Goal: Task Accomplishment & Management: Use online tool/utility

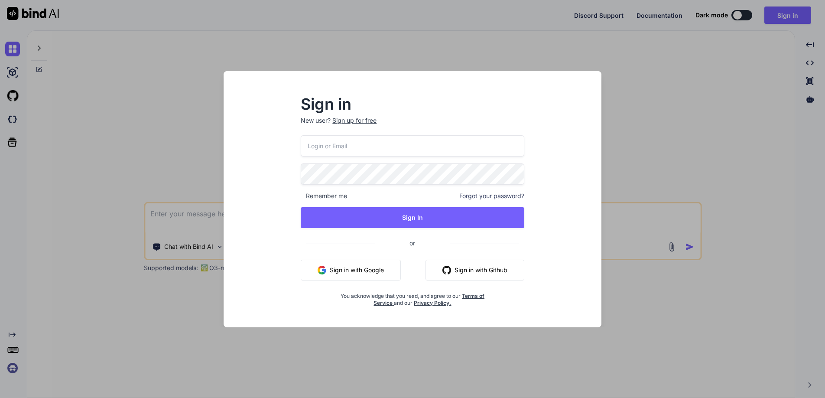
click at [352, 270] on button "Sign in with Google" at bounding box center [351, 269] width 100 height 21
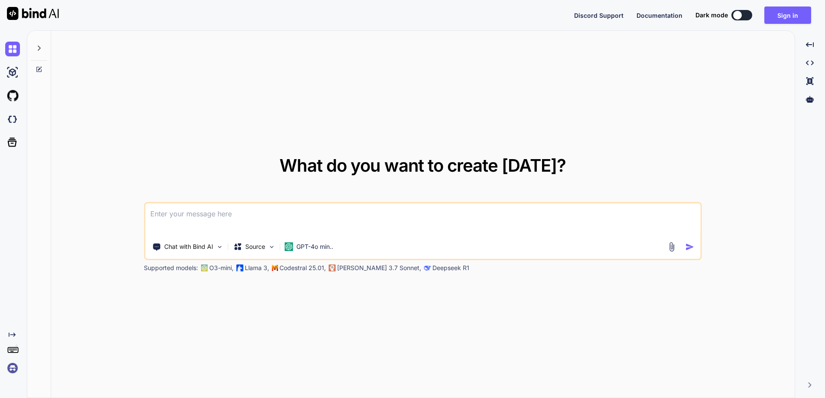
click at [254, 214] on textarea at bounding box center [422, 219] width 555 height 32
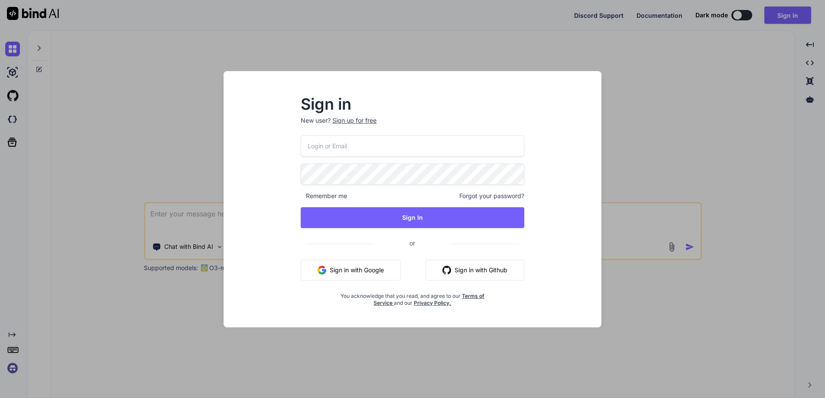
click at [352, 271] on button "Sign in with Google" at bounding box center [351, 269] width 100 height 21
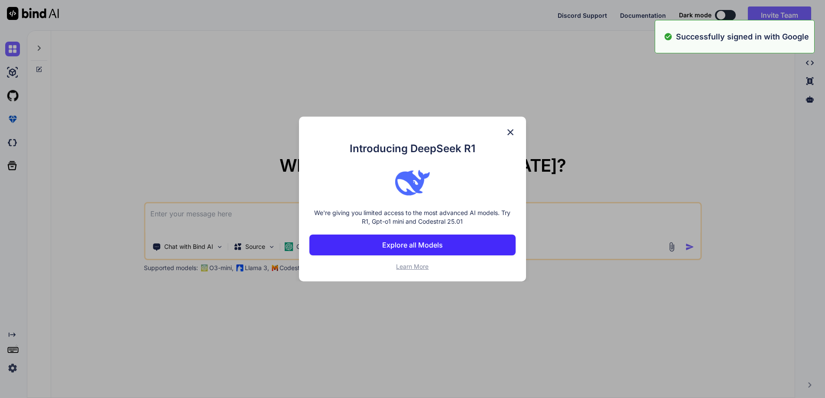
type textarea "x"
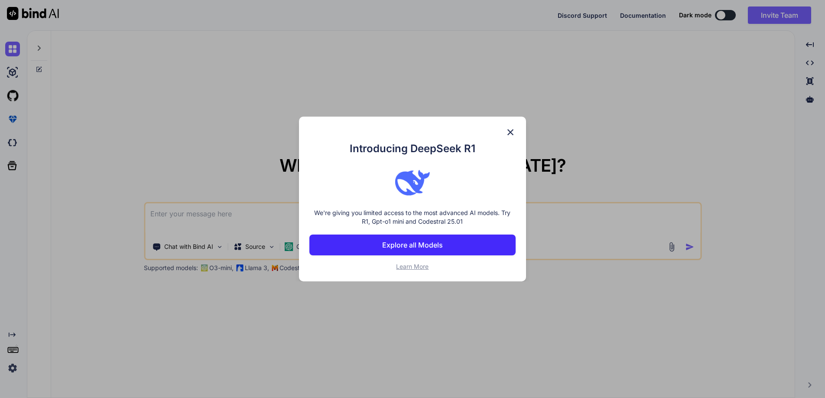
click at [429, 250] on button "Explore all Models" at bounding box center [412, 244] width 206 height 21
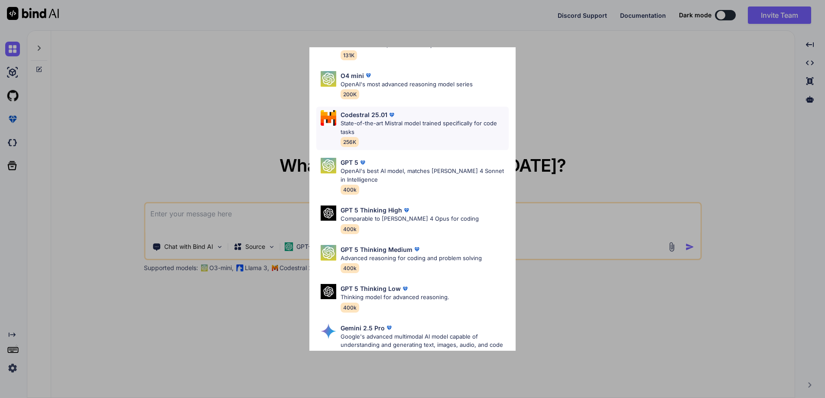
scroll to position [104, 0]
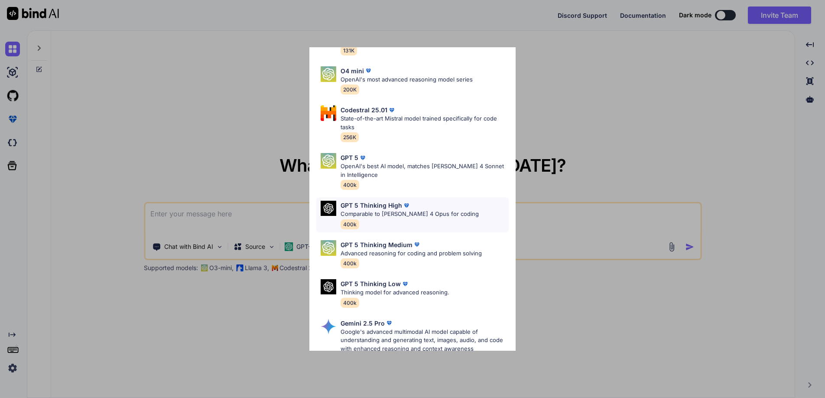
click at [448, 214] on p "Comparable to Claude 4 Opus for coding" at bounding box center [409, 214] width 138 height 9
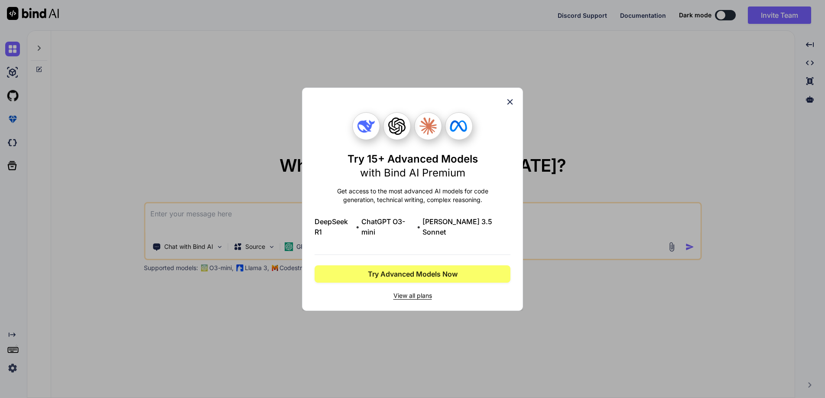
scroll to position [0, 0]
click at [414, 292] on span "View all plans" at bounding box center [412, 295] width 196 height 9
click at [451, 269] on span "Try Advanced Models Now" at bounding box center [413, 274] width 90 height 10
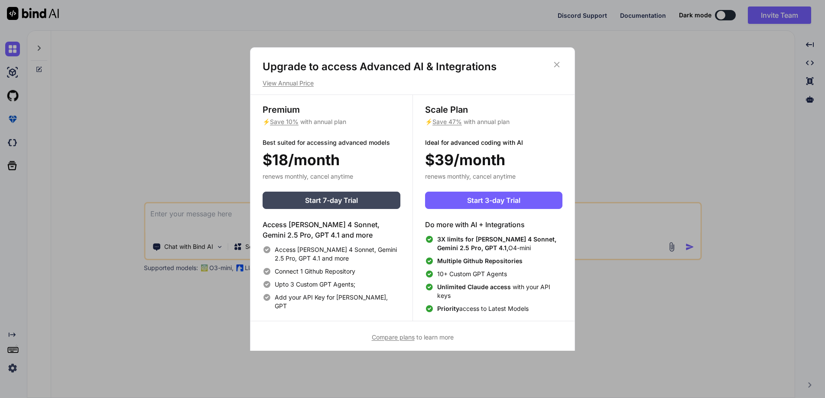
click at [557, 65] on icon at bounding box center [557, 65] width 6 height 6
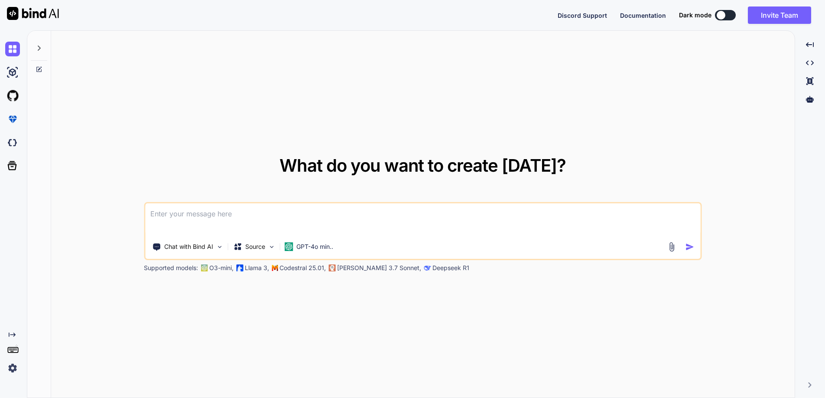
click at [269, 218] on textarea at bounding box center [422, 219] width 555 height 32
type textarea "i"
type textarea "x"
type textarea "i"
type textarea "x"
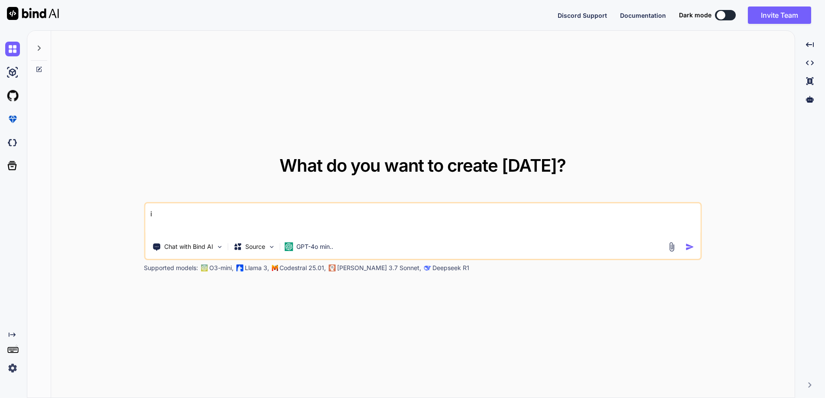
type textarea "i W"
type textarea "x"
type textarea "i WN"
type textarea "x"
type textarea "i WNA"
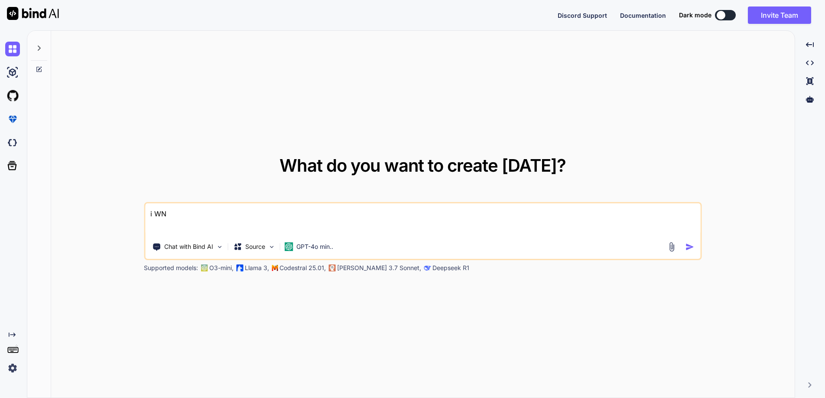
type textarea "x"
type textarea "i WNAT"
type textarea "x"
type textarea "i WNAT"
type textarea "x"
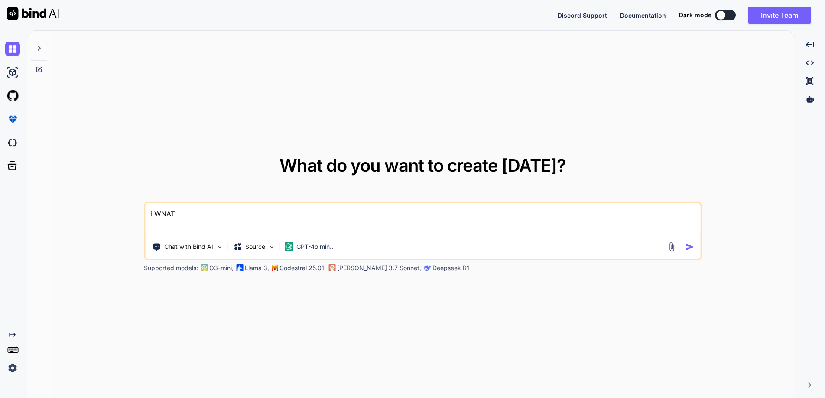
type textarea "i WNAT Y"
type textarea "x"
type textarea "i WNAT YO"
type textarea "x"
type textarea "i WNAT YO"
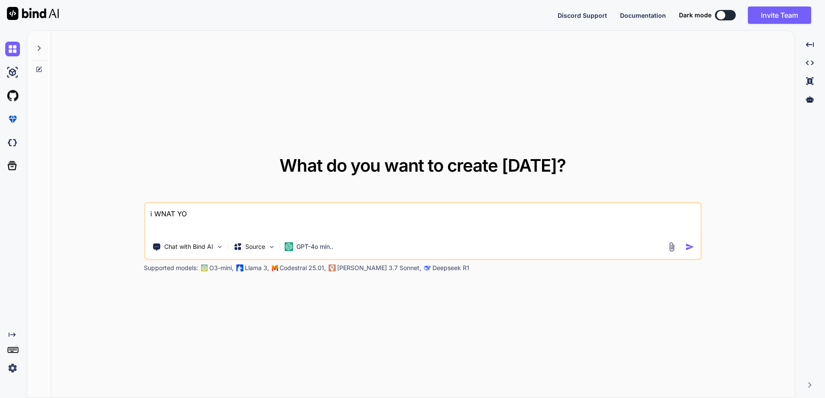
type textarea "x"
type textarea "i WNAT YO T"
type textarea "x"
type textarea "i WNAT YO TO"
type textarea "x"
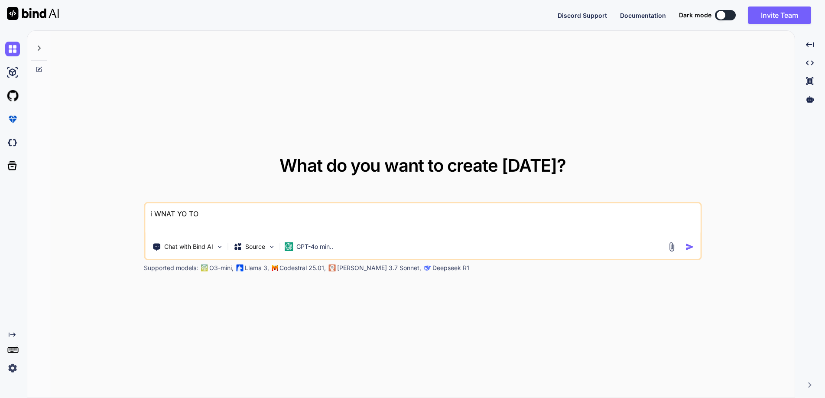
type textarea "i WNAT YO TO"
type textarea "x"
type textarea "i WNAT YO TO E"
type textarea "x"
type textarea "i WNAT YO TO ED"
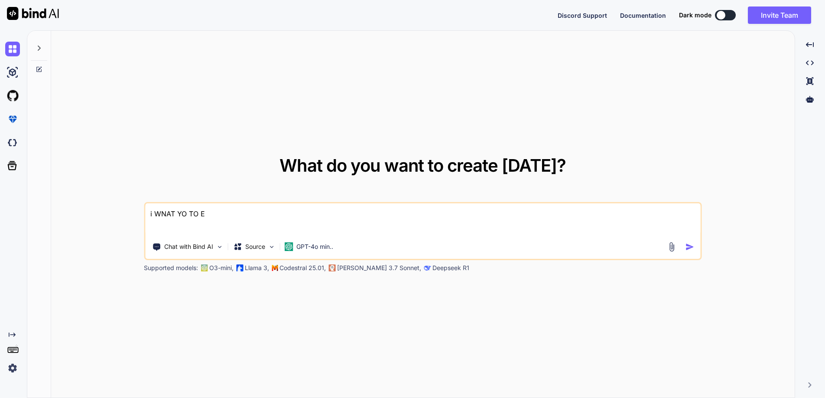
type textarea "x"
type textarea "i WNAT YO TO EDI"
type textarea "x"
type textarea "i WNAT YO TO EDIT"
type textarea "x"
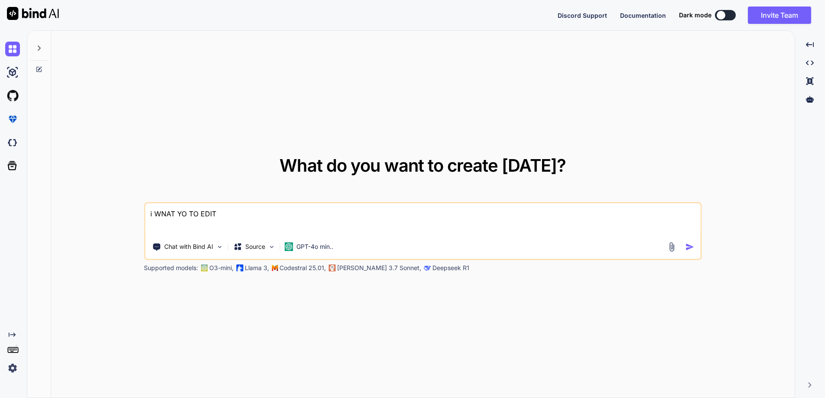
drag, startPoint x: 185, startPoint y: 214, endPoint x: 135, endPoint y: 214, distance: 50.7
click at [145, 214] on textarea "i WNAT YO TO EDIT" at bounding box center [422, 219] width 555 height 32
type textarea "TO EDIT"
type textarea "x"
type textarea "I TO EDIT"
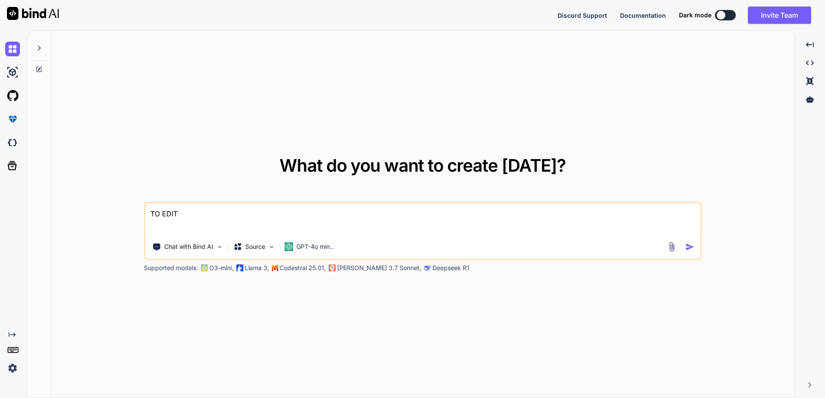
type textarea "x"
type textarea "I TO EDIT"
type textarea "x"
type textarea "I W TO EDIT"
type textarea "x"
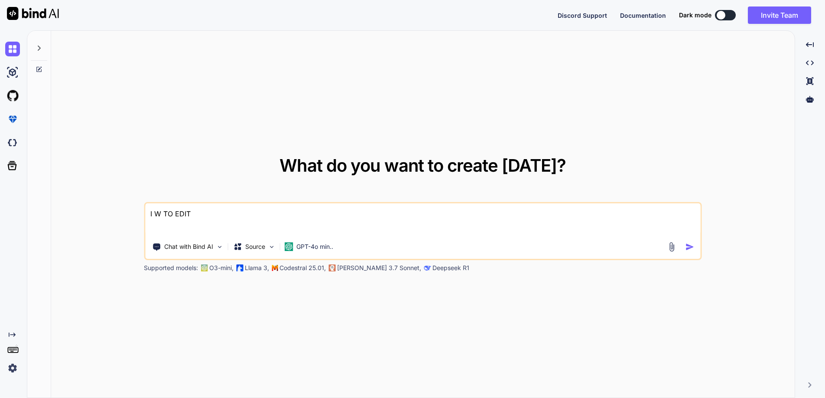
type textarea "I WN TO EDIT"
type textarea "x"
type textarea "I WNA TO EDIT"
type textarea "x"
type textarea "I WNAT TO EDIT"
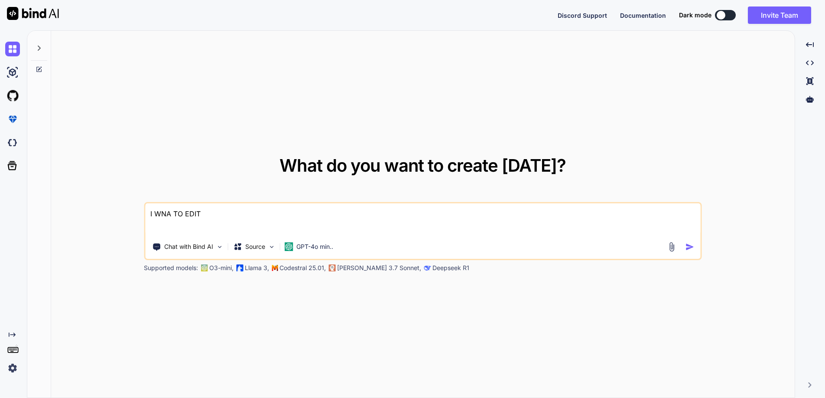
type textarea "x"
type textarea "I WNA TO EDIT"
type textarea "x"
type textarea "I WN TO EDIT"
type textarea "x"
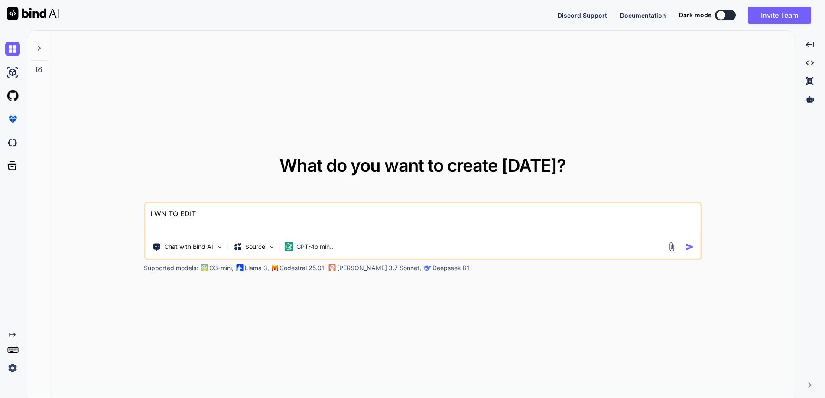
type textarea "I W TO EDIT"
type textarea "x"
type textarea "I WA TO EDIT"
type textarea "x"
type textarea "I WAN TO EDIT"
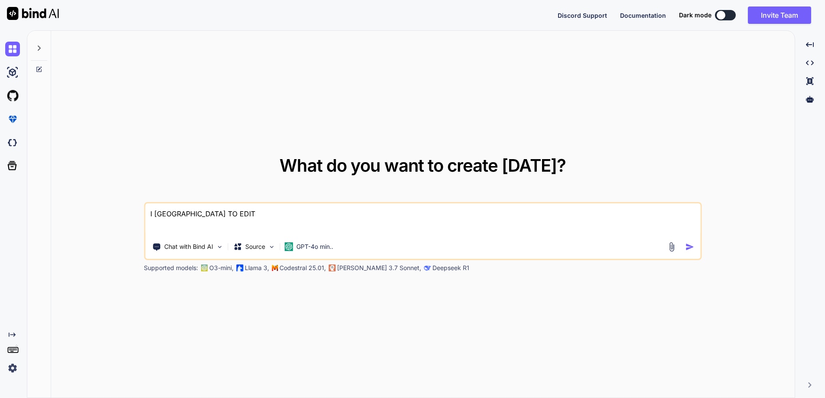
type textarea "x"
type textarea "I WANT TO EDIT"
type textarea "x"
click at [215, 214] on textarea "I WANT TO EDIT" at bounding box center [422, 219] width 555 height 32
type textarea "I WANT TO EDIT"
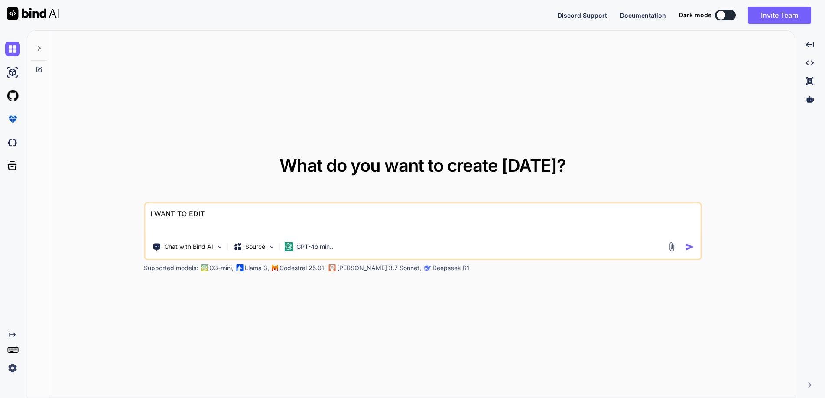
type textarea "x"
type textarea "I WANT TO EDIT M"
type textarea "x"
type textarea "I WANT TO EDIT MY"
type textarea "x"
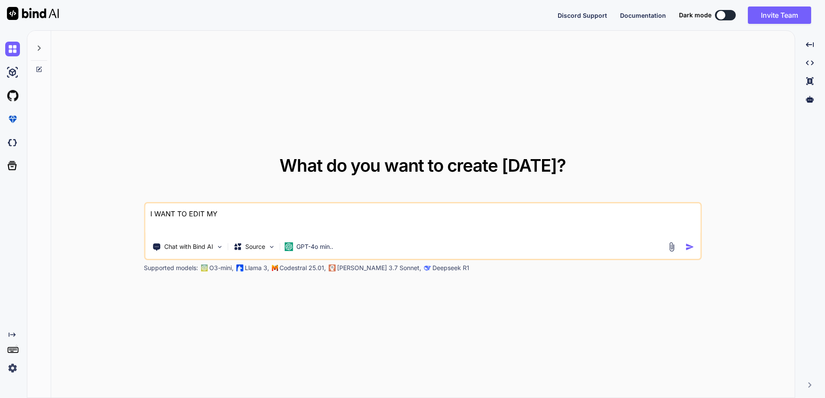
type textarea "I WANT TO EDIT MY"
type textarea "x"
type textarea "I WANT TO EDIT MY W"
type textarea "x"
type textarea "I WANT TO EDIT MY WP"
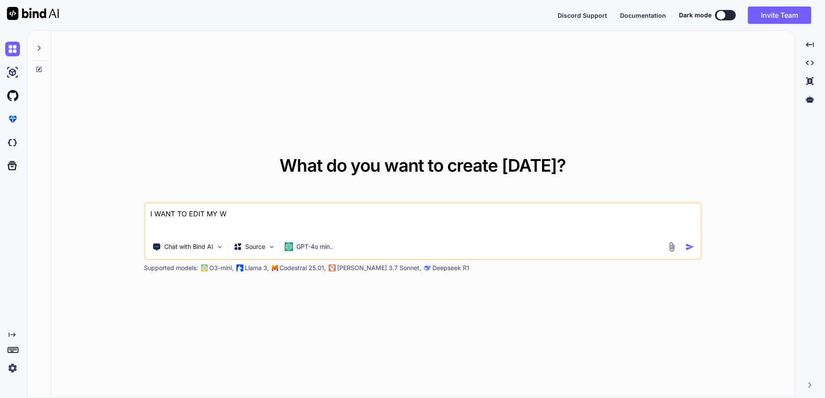
type textarea "x"
type textarea "I WANT TO EDIT MY W"
type textarea "x"
type textarea "I WANT TO EDIT MY"
type textarea "x"
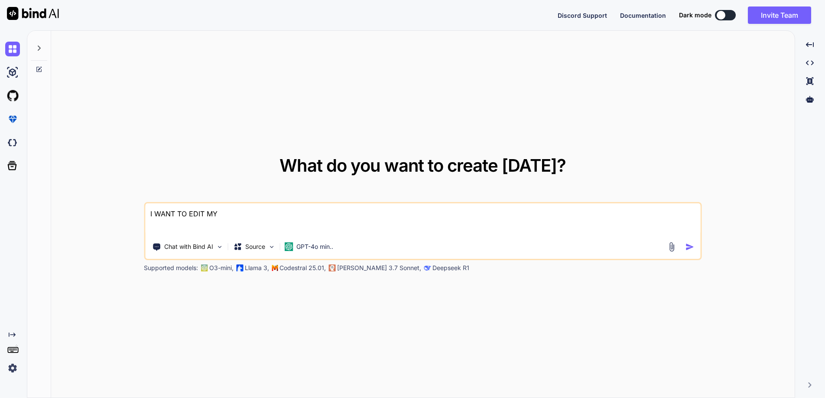
type textarea "I WANT TO EDIT MY P"
type textarea "x"
type textarea "I WANT TO EDIT MY PW"
type textarea "x"
type textarea "I WANT TO EDIT MY PWA"
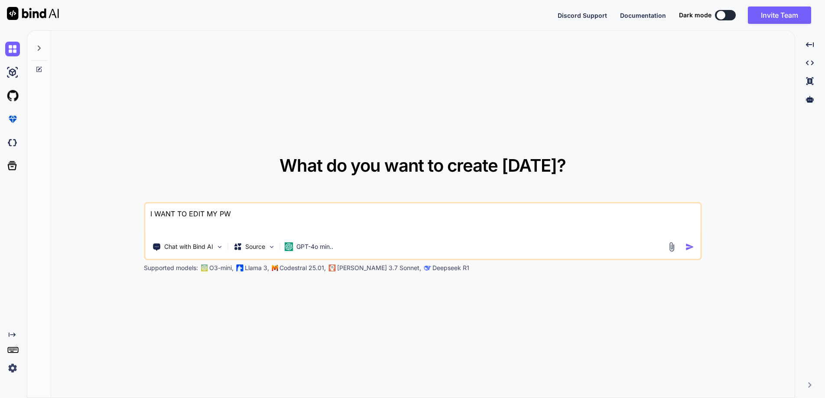
type textarea "x"
type textarea "I WANT TO EDIT MY PWA"
type textarea "x"
type textarea "I WANT TO EDIT MY PWA W"
type textarea "x"
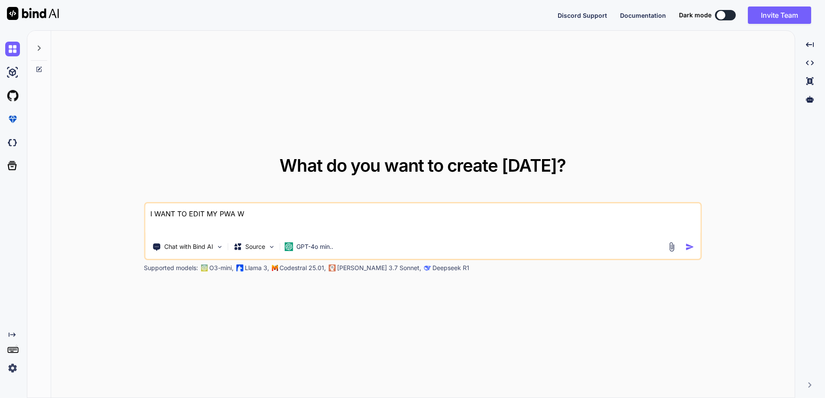
type textarea "I WANT TO EDIT MY PWA WE"
type textarea "x"
type textarea "I WANT TO EDIT MY PWA WEB"
type textarea "x"
type textarea "I WANT TO EDIT MY PWA WEBI"
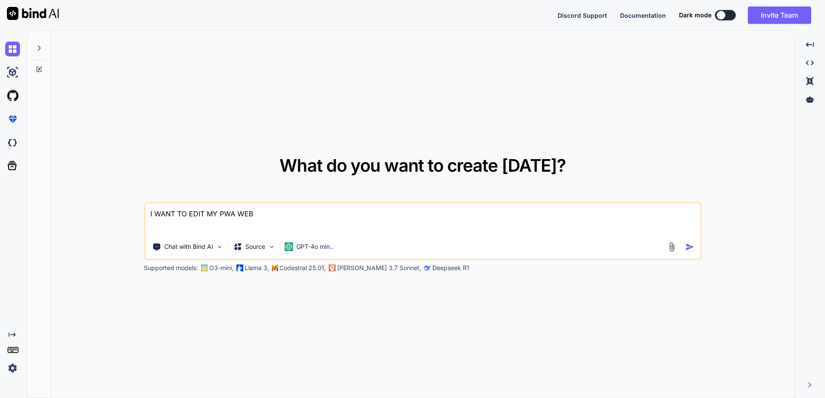
type textarea "x"
type textarea "I WANT TO EDIT MY PWA WEBIT"
type textarea "x"
type textarea "I WANT TO EDIT MY PWA WEBITE"
type textarea "x"
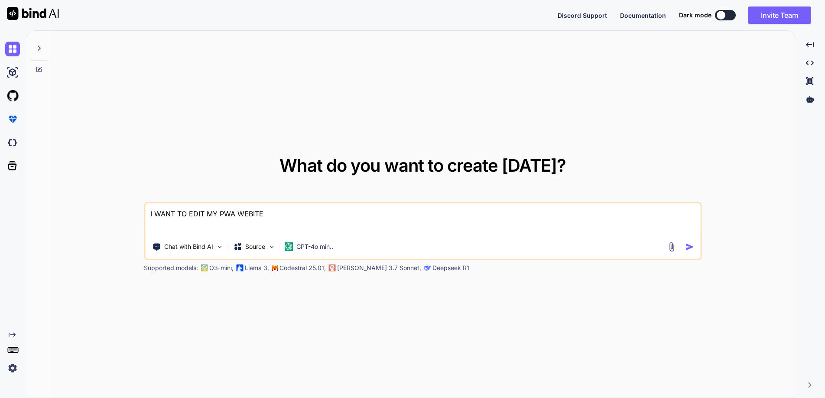
type textarea "I WANT TO EDIT MY PWA WEBIT"
type textarea "x"
type textarea "I WANT TO EDIT MY PWA WEBI"
type textarea "x"
type textarea "I WANT TO EDIT MY PWA WEB"
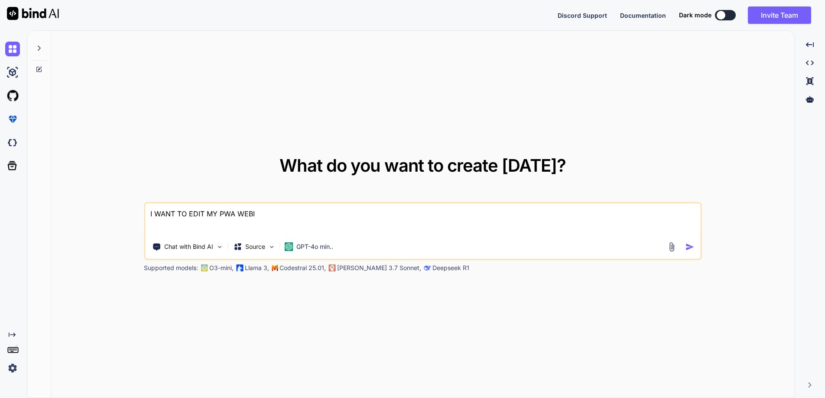
type textarea "x"
type textarea "I WANT TO EDIT MY PWA WEBS"
type textarea "x"
type textarea "I WANT TO EDIT MY PWA WEBSI"
type textarea "x"
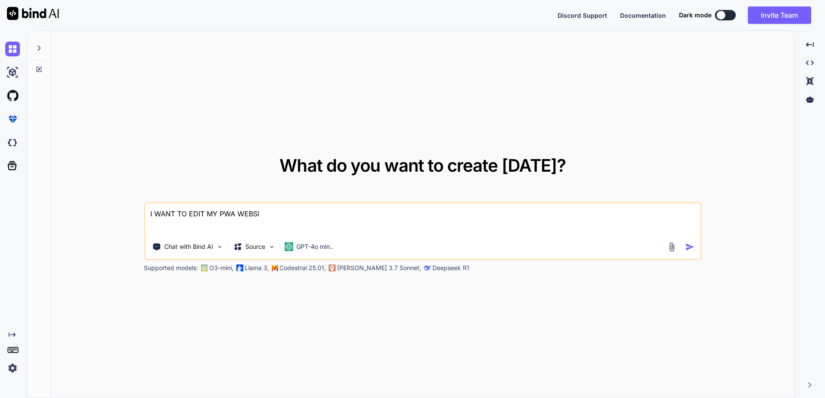
type textarea "I WANT TO EDIT MY PWA WEBSIT"
type textarea "x"
type textarea "I WANT TO EDIT MY PWA WEBSIT"
type textarea "x"
type textarea "I WANT TO EDIT MY PWA WEBSIT A"
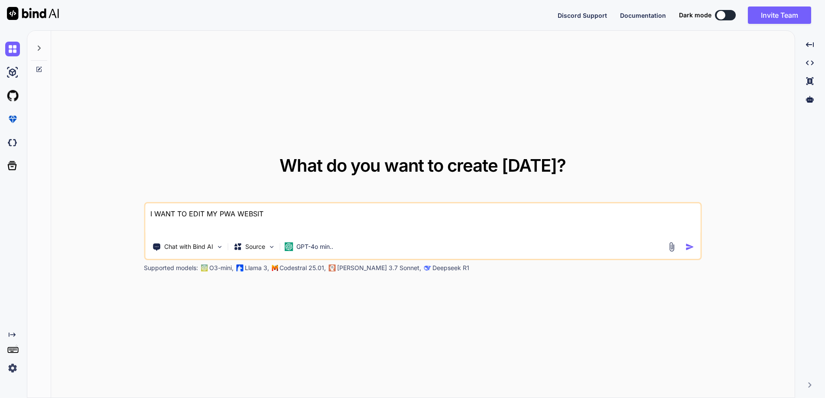
type textarea "x"
type textarea "I WANT TO EDIT MY PWA WEBSIT AN"
type textarea "x"
type textarea "I WANT TO EDIT MY PWA WEBSIT AND"
type textarea "x"
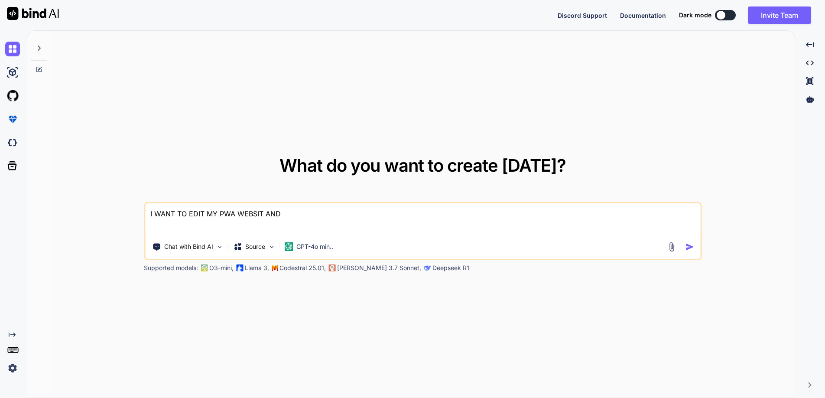
type textarea "I WANT TO EDIT MY PWA WEBSIT AND"
type textarea "x"
type textarea "I WANT TO EDIT MY PWA WEBSIT AND M"
type textarea "x"
type textarea "I WANT TO EDIT MY PWA WEBSIT AND MA"
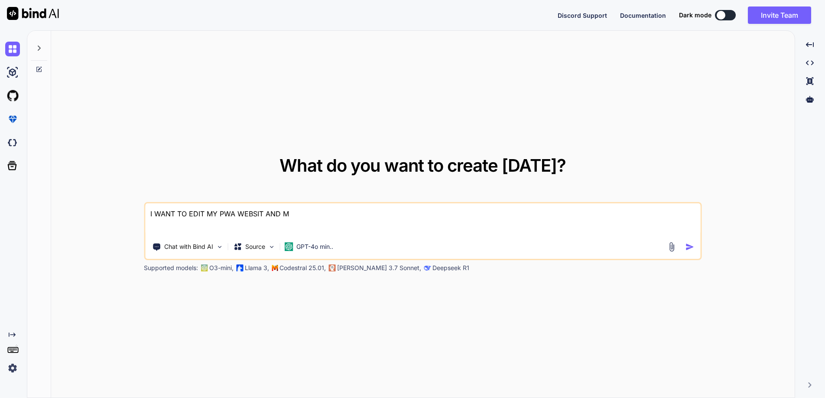
type textarea "x"
type textarea "I WANT TO EDIT MY PWA WEBSIT AND MAK"
type textarea "x"
type textarea "I WANT TO EDIT MY PWA WEBSIT AND MAKE"
type textarea "x"
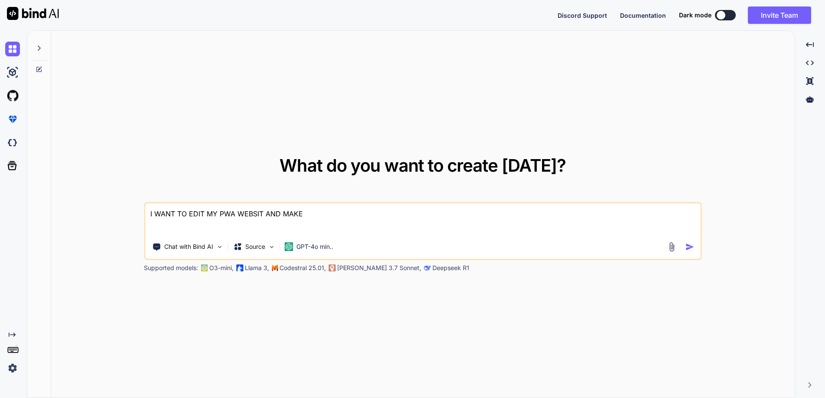
type textarea "I WANT TO EDIT MY PWA WEBSIT AND MAKE"
type textarea "x"
type textarea "I WANT TO EDIT MY PWA WEBSIT AND MAKE I"
type textarea "x"
type textarea "I WANT TO EDIT MY PWA WEBSIT AND MAKE IT"
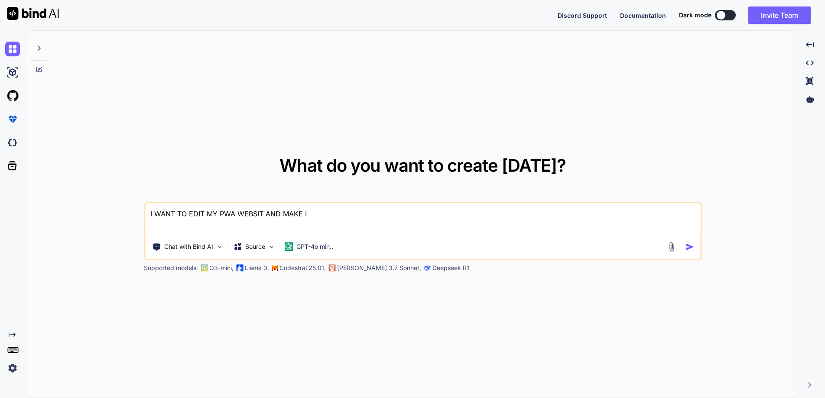
type textarea "x"
type textarea "I WANT TO EDIT MY PWA WEBSIT AND MAKE IT"
type textarea "x"
type textarea "I WANT TO EDIT MY PWA WEBSIT AND MAKE IT W"
type textarea "x"
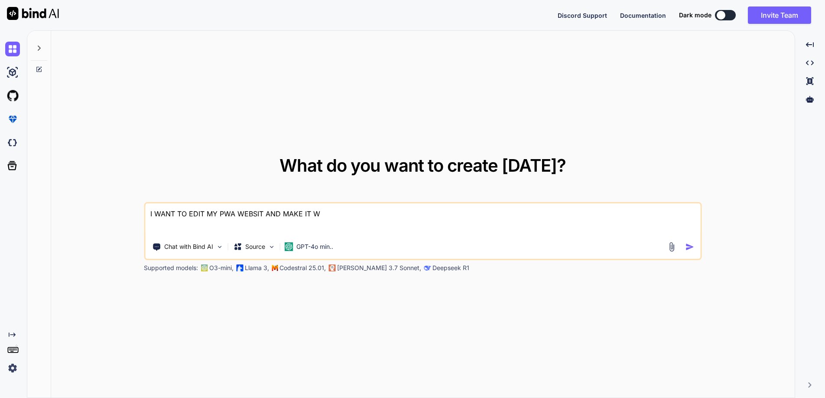
type textarea "I WANT TO EDIT MY PWA WEBSIT AND MAKE IT WO"
type textarea "x"
type textarea "I WANT TO EDIT MY PWA WEBSIT AND MAKE IT WOR"
type textarea "x"
type textarea "I WANT TO EDIT MY PWA WEBSIT AND MAKE IT WORK"
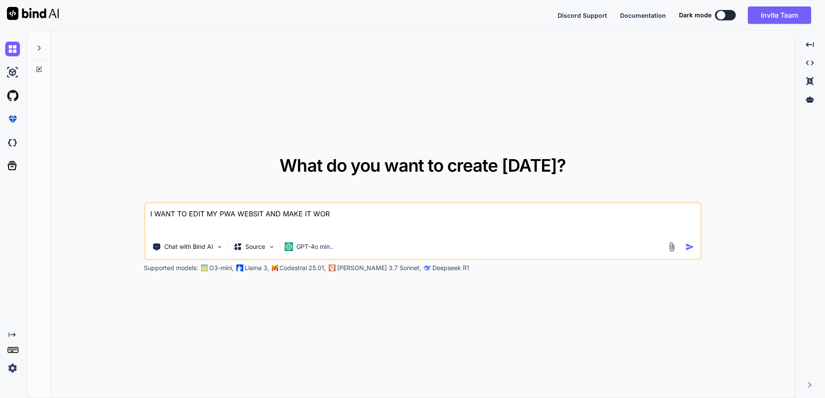
type textarea "x"
type textarea "I WANT TO EDIT MY PWA WEBSIT AND MAKE IT WORK."
type textarea "x"
type textarea "I WANT TO EDIT MY PWA WEBSIT AND MAKE IT WORK."
type textarea "x"
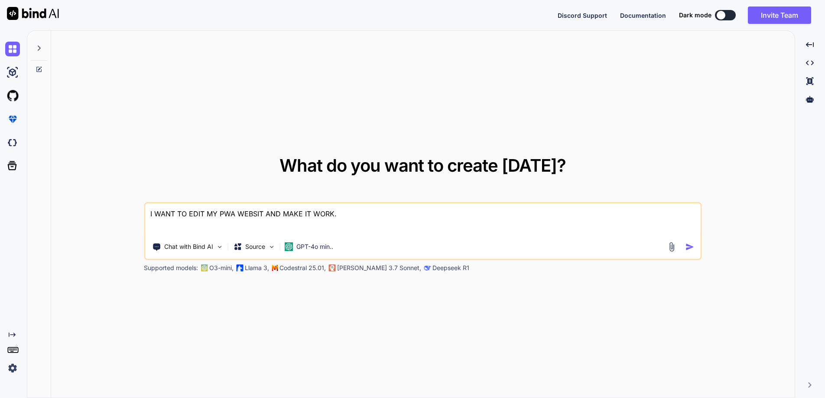
type textarea "I WANT TO EDIT MY PWA WEBSIT AND MAKE IT WORK. T"
type textarea "x"
type textarea "I WANT TO EDIT MY PWA WEBSIT AND MAKE IT WORK. TH"
type textarea "x"
type textarea "I WANT TO EDIT MY PWA WEBSIT AND MAKE IT WORK. THE"
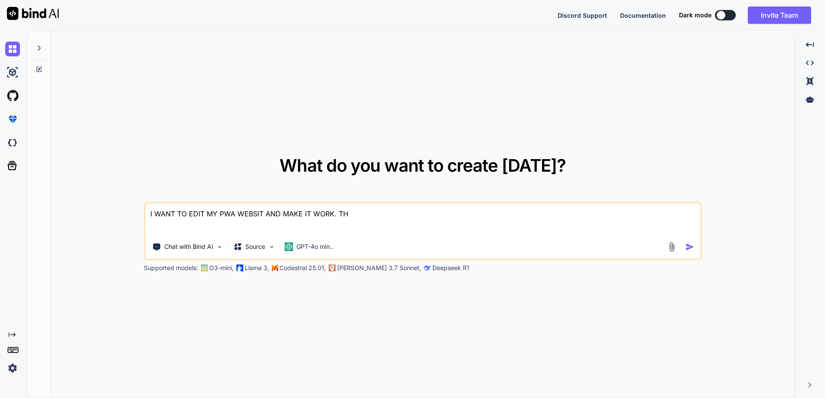
type textarea "x"
type textarea "I WANT TO EDIT MY PWA WEBSIT AND MAKE IT WORK. THE"
type textarea "x"
type textarea "I WANT TO EDIT MY PWA WEBSIT AND MAKE IT WORK. THE C"
type textarea "x"
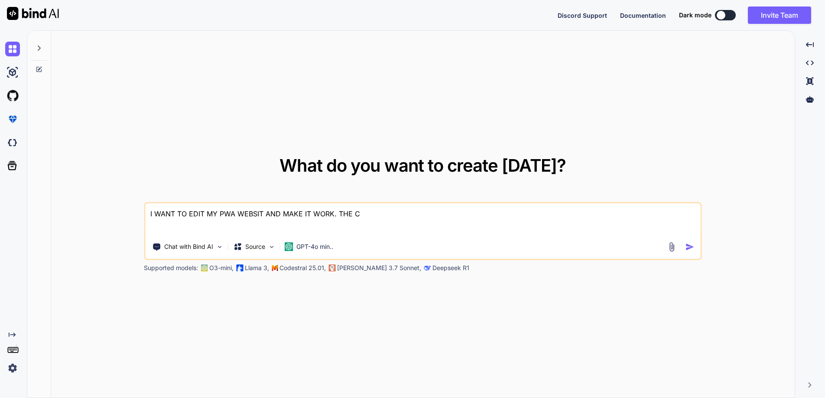
type textarea "I WANT TO EDIT MY PWA WEBSIT AND MAKE IT WORK. THE CO"
type textarea "x"
type textarea "I WANT TO EDIT MY PWA WEBSIT AND MAKE IT WORK. THE CON"
type textarea "x"
type textarea "I WANT TO EDIT MY PWA WEBSIT AND MAKE IT WORK. THE CONC"
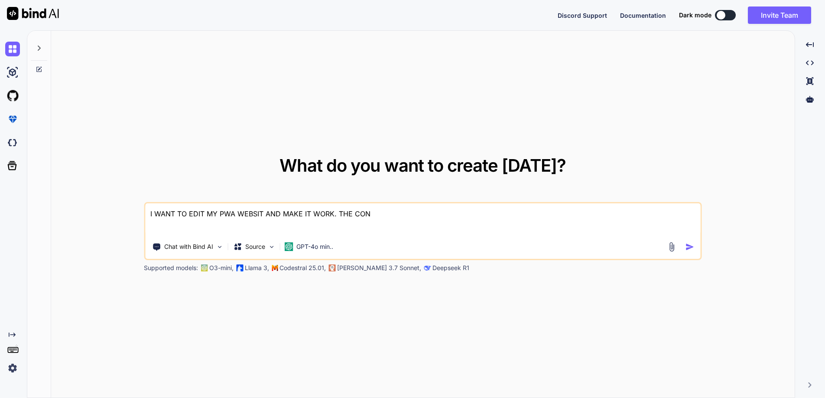
type textarea "x"
type textarea "I WANT TO EDIT MY PWA WEBSIT AND MAKE IT WORK. THE CONCE"
type textarea "x"
type textarea "I WANT TO EDIT MY PWA WEBSIT AND MAKE IT WORK. THE CONCER"
type textarea "x"
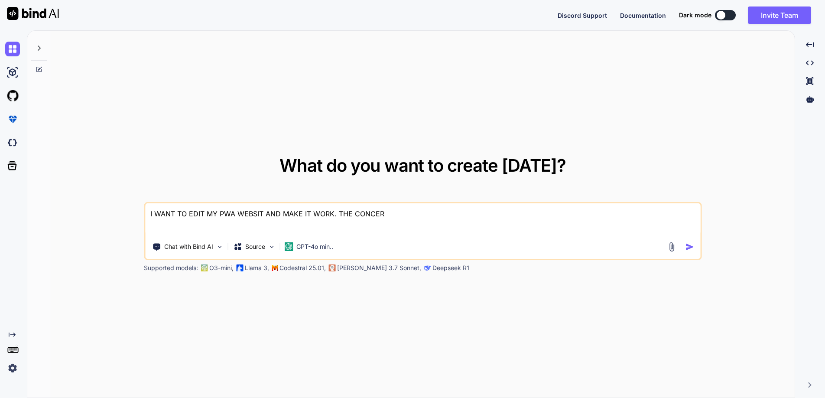
type textarea "I WANT TO EDIT MY PWA WEBSIT AND MAKE IT WORK. THE CONCERN"
type textarea "x"
type textarea "I WANT TO EDIT MY PWA WEBSIT AND MAKE IT WORK. THE CONCERN"
type textarea "x"
type textarea "I WANT TO EDIT MY PWA WEBSIT AND MAKE IT WORK. THE CONCERN I"
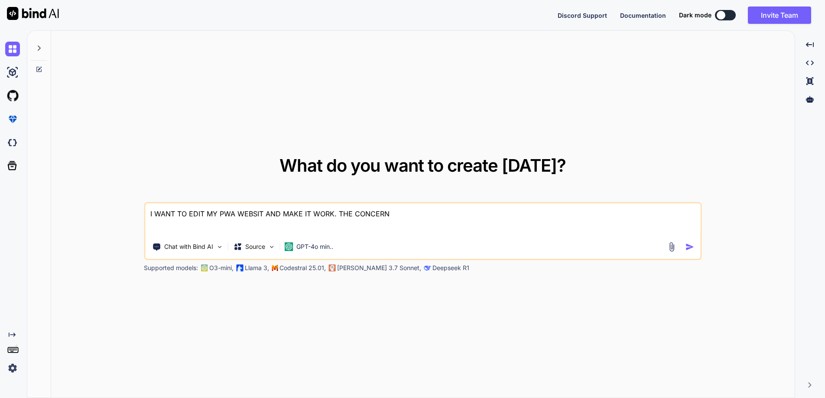
type textarea "x"
type textarea "I WANT TO EDIT MY PWA WEBSIT AND MAKE IT WORK. THE CONCERN IS"
type textarea "x"
type textarea "I WANT TO EDIT MY PWA WEBSIT AND MAKE IT WORK. THE CONCERN IS"
type textarea "x"
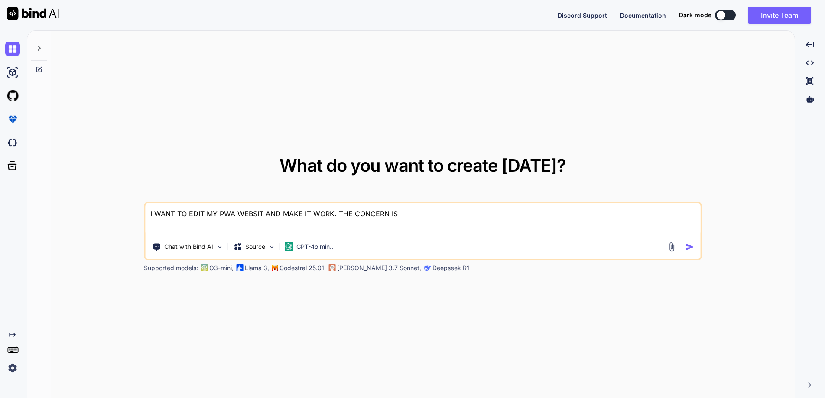
type textarea "I WANT TO EDIT MY PWA WEBSIT AND MAKE IT WORK. THE CONCERN IS I"
type textarea "x"
type textarea "I WANT TO EDIT MY PWA WEBSIT AND MAKE IT WORK. THE CONCERN IS I"
type textarea "x"
type textarea "I WANT TO EDIT MY PWA WEBSIT AND MAKE IT WORK. THE CONCERN IS I N"
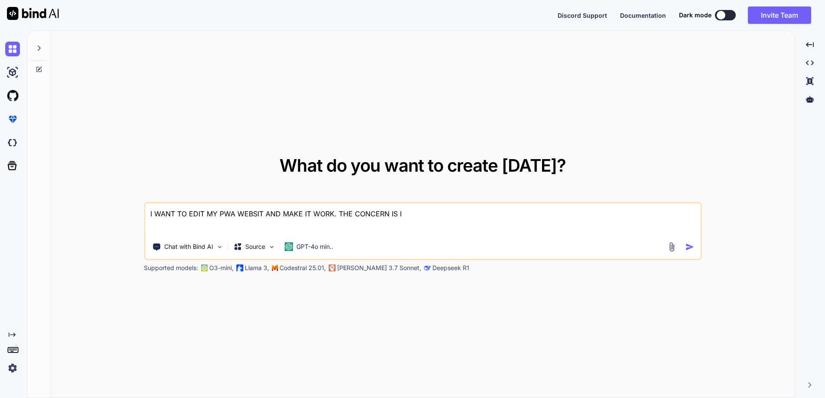
type textarea "x"
type textarea "I WANT TO EDIT MY PWA WEBSIT AND MAKE IT WORK. THE CONCERN IS I NE"
type textarea "x"
type textarea "I WANT TO EDIT MY PWA WEBSIT AND MAKE IT WORK. THE CONCERN IS I NEE"
type textarea "x"
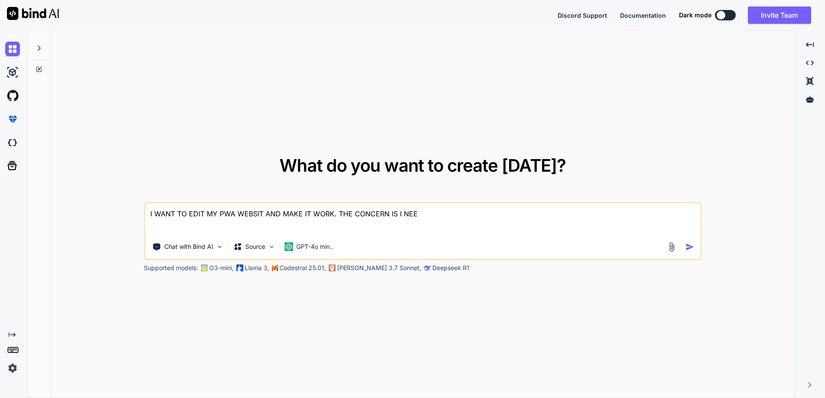
type textarea "I WANT TO EDIT MY PWA WEBSIT AND MAKE IT WORK. THE CONCERN IS I NEED"
type textarea "x"
type textarea "I WANT TO EDIT MY PWA WEBSIT AND MAKE IT WORK. THE CONCERN IS I NEED"
type textarea "x"
type textarea "I WANT TO EDIT MY PWA WEBSIT AND MAKE IT WORK. THE CONCERN IS I NEED T"
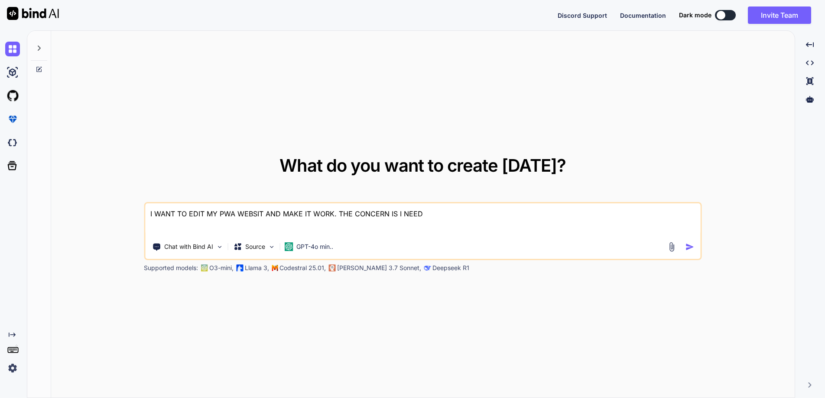
type textarea "x"
type textarea "I WANT TO EDIT MY PWA WEBSIT AND MAKE IT WORK. THE CONCERN IS I NEED TO"
type textarea "x"
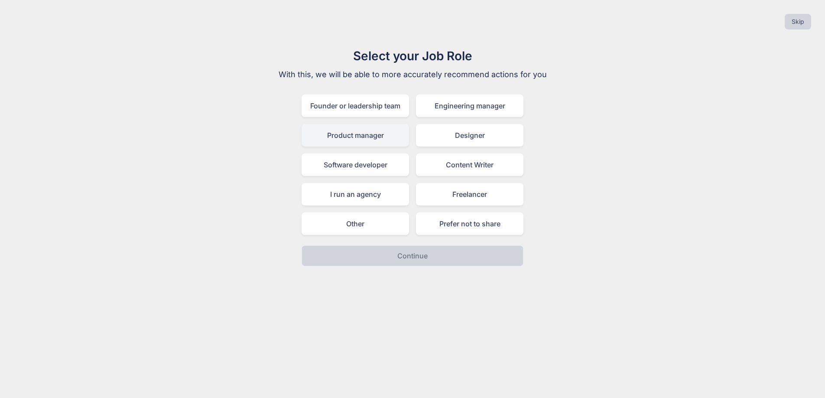
click at [360, 137] on div "Product manager" at bounding box center [354, 135] width 107 height 23
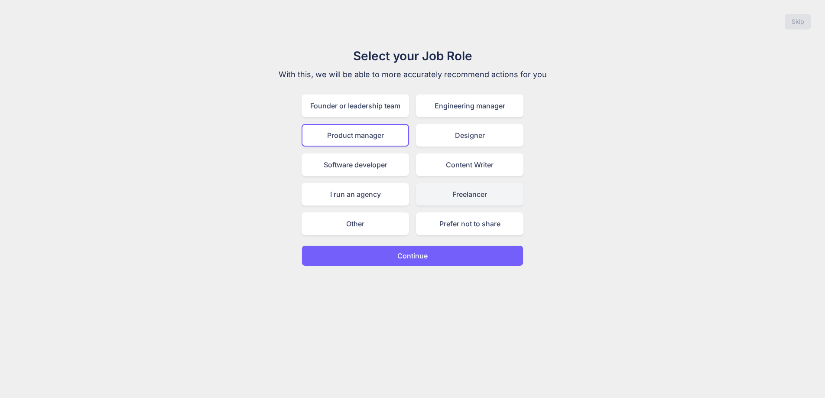
click at [471, 200] on div "Freelancer" at bounding box center [469, 194] width 107 height 23
click at [410, 258] on p "Continue" at bounding box center [412, 255] width 30 height 10
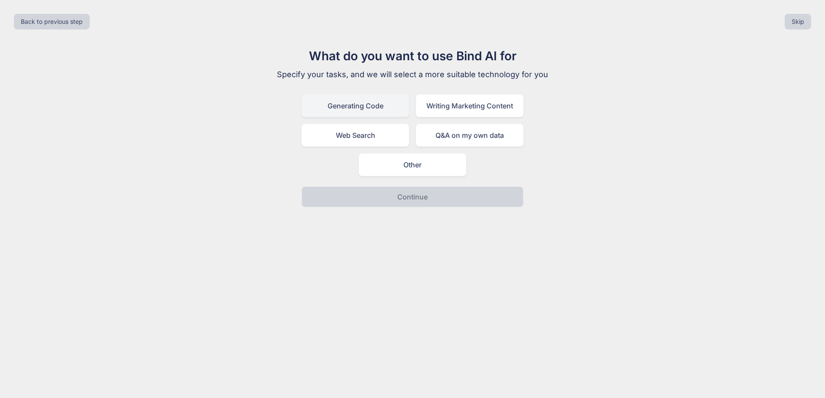
click at [363, 111] on div "Generating Code" at bounding box center [354, 105] width 107 height 23
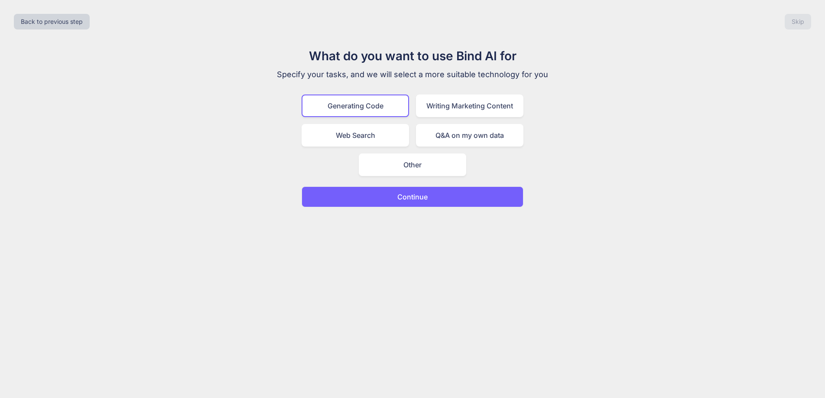
click at [404, 196] on p "Continue" at bounding box center [412, 196] width 30 height 10
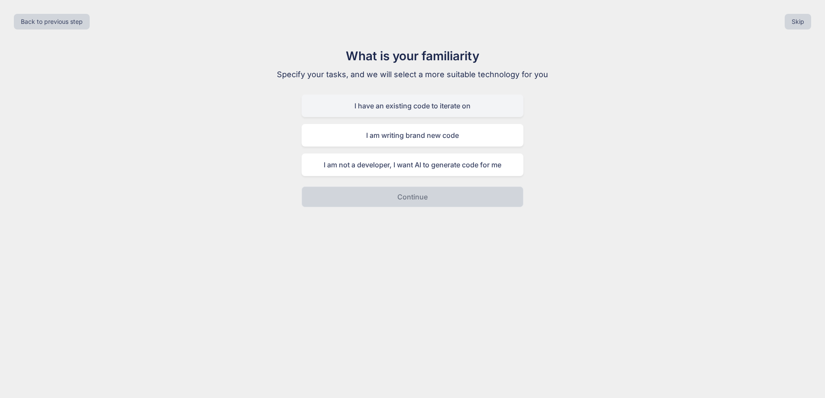
click at [380, 111] on div "I have an existing code to iterate on" at bounding box center [412, 105] width 222 height 23
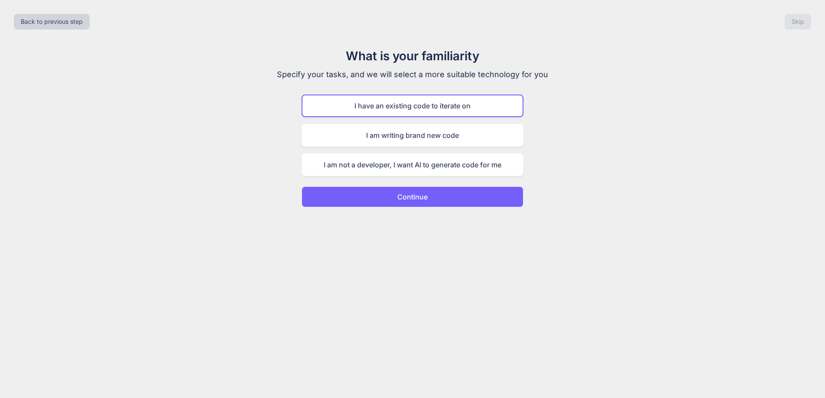
click at [409, 194] on p "Continue" at bounding box center [412, 196] width 30 height 10
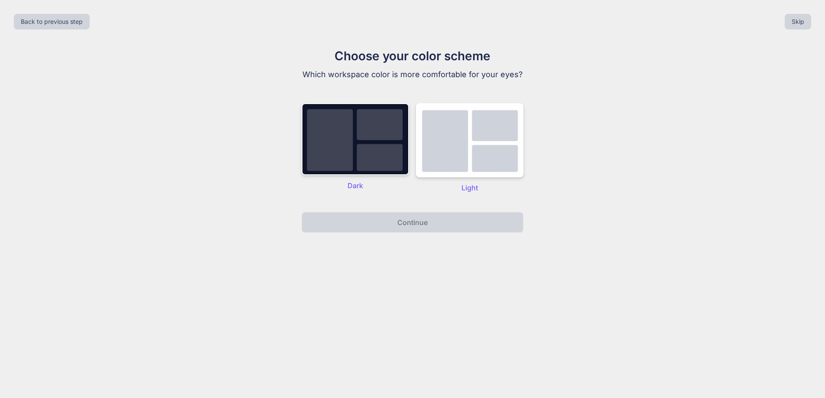
click at [352, 185] on p "Dark" at bounding box center [354, 185] width 107 height 10
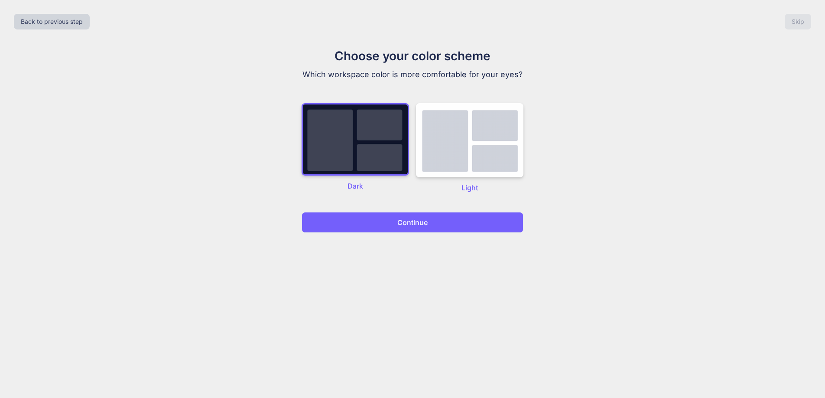
click at [418, 225] on p "Continue" at bounding box center [412, 222] width 30 height 10
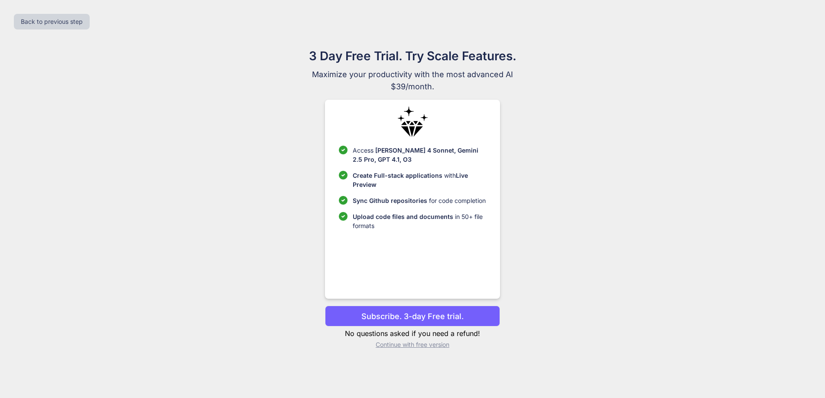
click at [427, 316] on p "Subscribe. 3-day Free trial." at bounding box center [412, 316] width 102 height 12
click at [395, 320] on p "Subscribe. 3-day Free trial." at bounding box center [412, 316] width 102 height 12
click at [402, 347] on p "Continue with free version" at bounding box center [412, 344] width 175 height 9
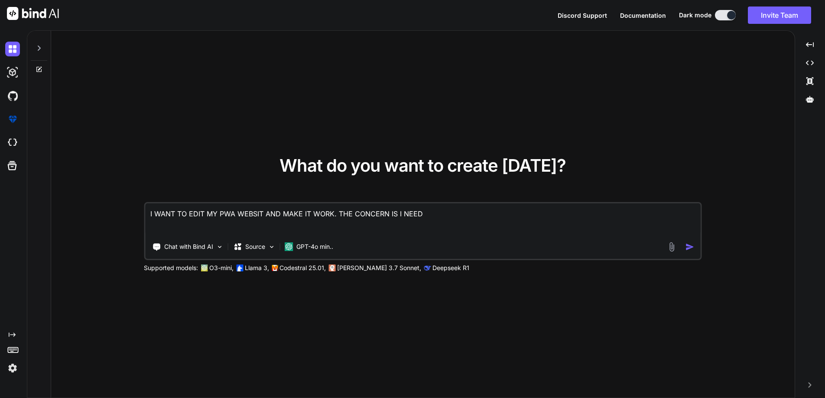
type textarea "x"
click at [263, 214] on textarea "I WANT TO EDIT MY PWA WEBSIT AND MAKE IT WORK. THE CONCERN IS I NEED" at bounding box center [422, 219] width 555 height 32
type textarea "I WANT TO EDIT MY PWA WEBSITE AND MAKE IT WORK. THE CONCERN IS I NEED"
type textarea "x"
type textarea "I WANT TO EDIT MY PWA WEBSIT AND MAKE IT WORK. THE CONCERN IS I NEED"
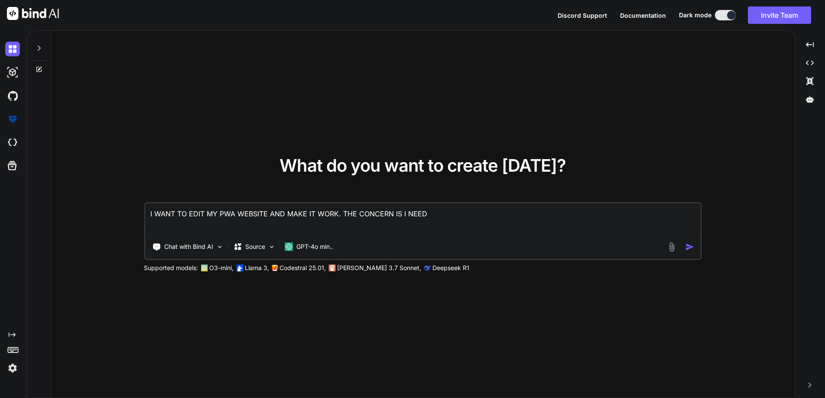
type textarea "x"
type textarea "I WANT TO EDIT MY PWA WEBSI AND MAKE IT WORK. THE CONCERN IS I NEED"
type textarea "x"
type textarea "I WANT TO EDIT MY PWA WEBS AND MAKE IT WORK. THE CONCERN IS I NEED"
type textarea "x"
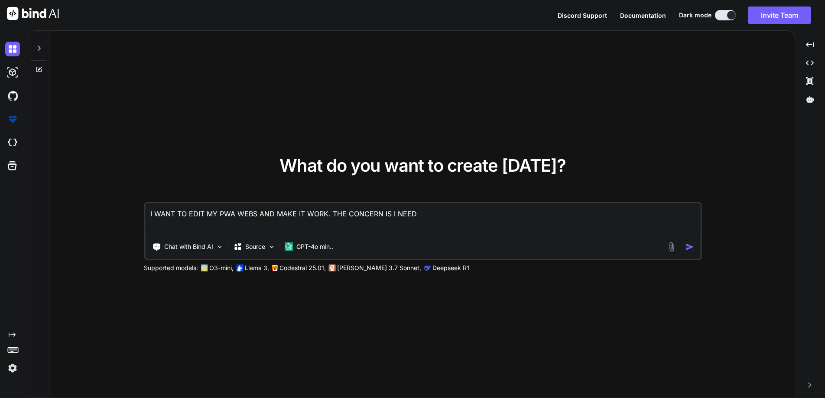
type textarea "I WANT TO EDIT MY PWA WEB AND MAKE IT WORK. THE CONCERN IS I NEED"
type textarea "x"
type textarea "I WANT TO EDIT MY PWA WE AND MAKE IT WORK. THE CONCERN IS I NEED"
type textarea "x"
type textarea "I WANT TO EDIT MY PWA W AND MAKE IT WORK. THE CONCERN IS I NEED"
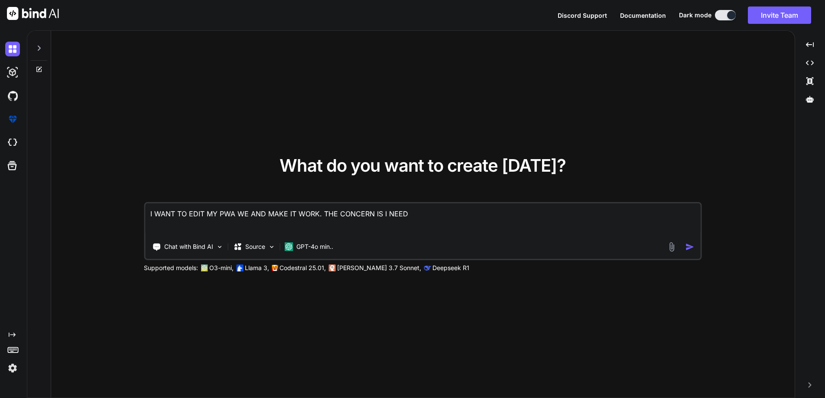
type textarea "x"
type textarea "I WANT TO EDIT MY PWA AND MAKE IT WORK. THE CONCERN IS I NEED"
type textarea "x"
click at [409, 214] on textarea "I WANT TO EDIT MY PWA AND MAKE IT WORK. THE CONCERN IS I NEED" at bounding box center [422, 219] width 555 height 32
type textarea "I WANT TO EDIT MY PWA AND MAKE IT WORK. THE CONCERN IS I NEED S"
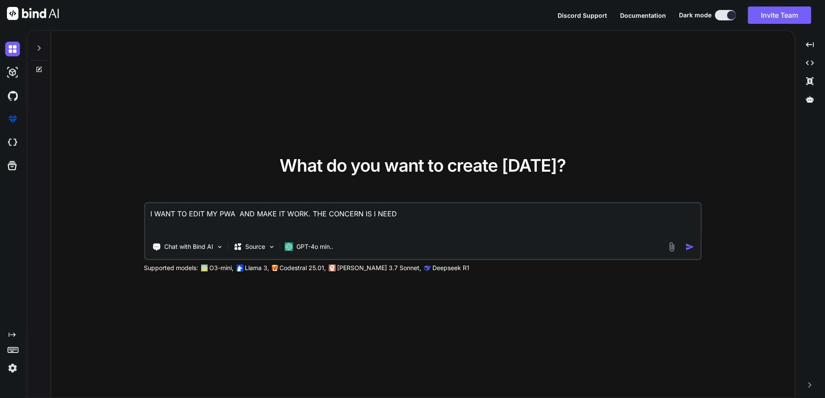
type textarea "x"
type textarea "I WANT TO EDIT MY PWA AND MAKE IT WORK. THE CONCERN IS I NEED SU"
type textarea "x"
type textarea "I WANT TO EDIT MY PWA AND MAKE IT WORK. THE CONCERN IS I NEED SUB"
type textarea "x"
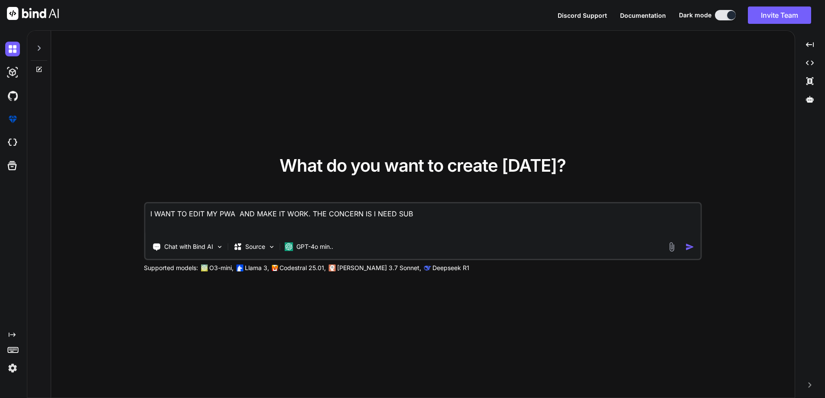
type textarea "I WANT TO EDIT MY PWA AND MAKE IT WORK. THE CONCERN IS I NEED SUBM"
type textarea "x"
type textarea "I WANT TO EDIT MY PWA AND MAKE IT WORK. THE CONCERN IS I NEED SUBMI"
type textarea "x"
type textarea "I WANT TO EDIT MY PWA AND MAKE IT WORK. THE CONCERN IS I NEED SUBMIT"
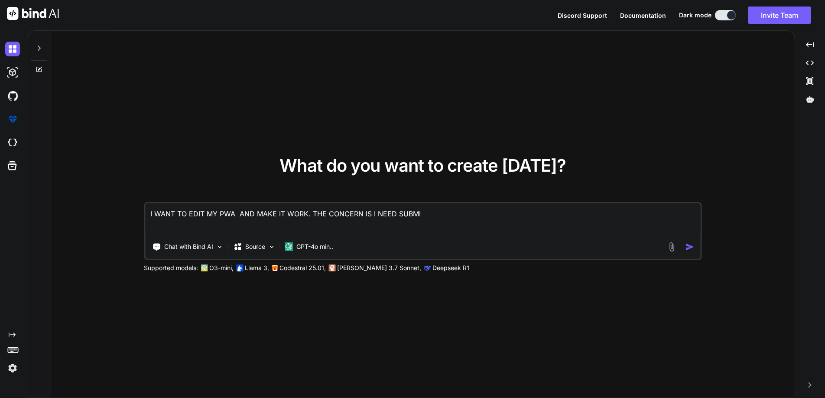
type textarea "x"
type textarea "I WANT TO EDIT MY PWA AND MAKE IT WORK. THE CONCERN IS I NEED SUBMIT"
type textarea "x"
type textarea "I WANT TO EDIT MY PWA AND MAKE IT WORK. THE CONCERN IS I NEED SUBMIT T"
type textarea "x"
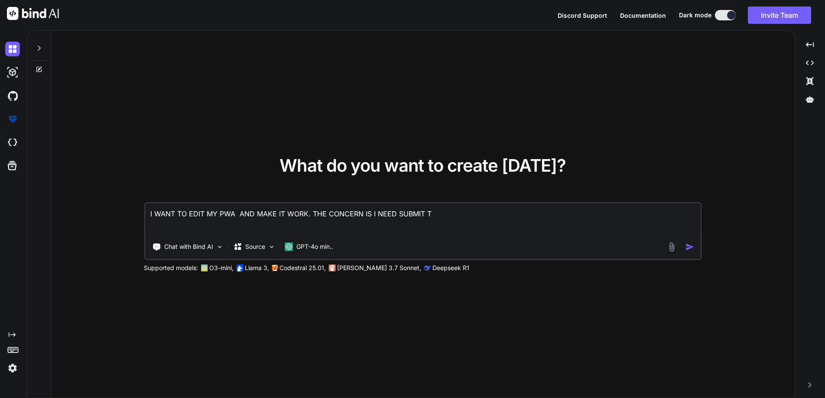
type textarea "I WANT TO EDIT MY PWA AND MAKE IT WORK. THE CONCERN IS I NEED SUBMIT TH"
type textarea "x"
type textarea "I WANT TO EDIT MY PWA AND MAKE IT WORK. THE CONCERN IS I NEED SUBMIT THE"
type textarea "x"
type textarea "I WANT TO EDIT MY PWA AND MAKE IT WORK. THE CONCERN IS I NEED SUBMIT THE"
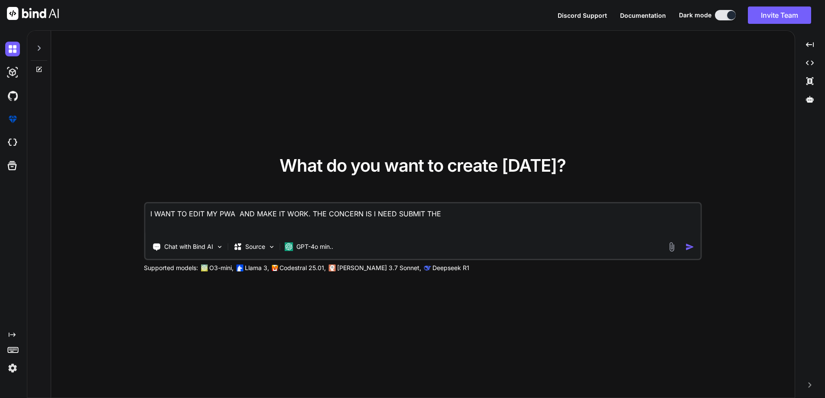
type textarea "x"
type textarea "I WANT TO EDIT MY PWA AND MAKE IT WORK. THE CONCERN IS I NEED SUBMIT THE D"
type textarea "x"
type textarea "I WANT TO EDIT MY PWA AND MAKE IT WORK. THE CONCERN IS I NEED SUBMIT THE DA"
type textarea "x"
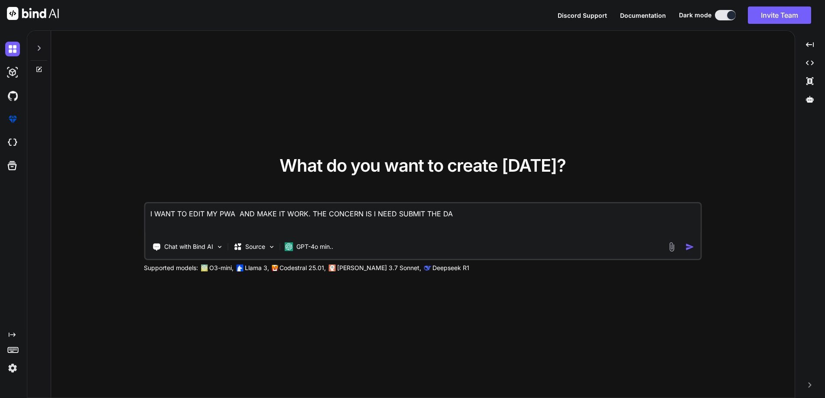
type textarea "I WANT TO EDIT MY PWA AND MAKE IT WORK. THE CONCERN IS I NEED SUBMIT THE DAT"
type textarea "x"
type textarea "I WANT TO EDIT MY PWA AND MAKE IT WORK. THE CONCERN IS I NEED SUBMIT THE DATA"
type textarea "x"
type textarea "I WANT TO EDIT MY PWA AND MAKE IT WORK. THE CONCERN IS I NEED SUBMIT THE DATA"
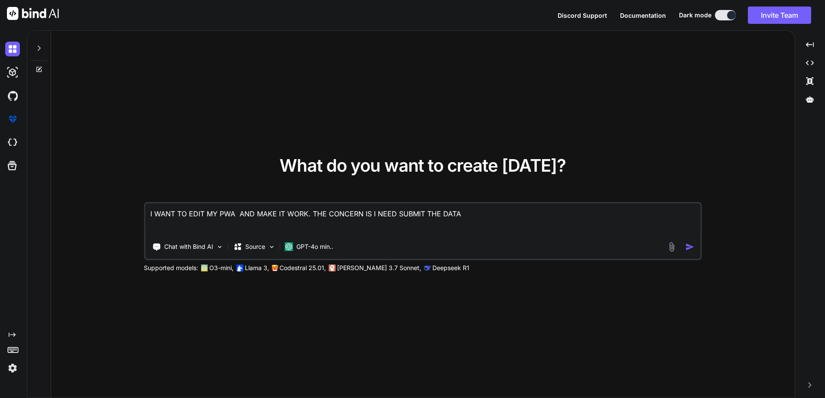
type textarea "x"
type textarea "I WANT TO EDIT MY PWA AND MAKE IT WORK. THE CONCERN IS I NEED SUBMIT THE DATA T"
type textarea "x"
type textarea "I WANT TO EDIT MY PWA AND MAKE IT WORK. THE CONCERN IS I NEED SUBMIT THE DATA TO"
type textarea "x"
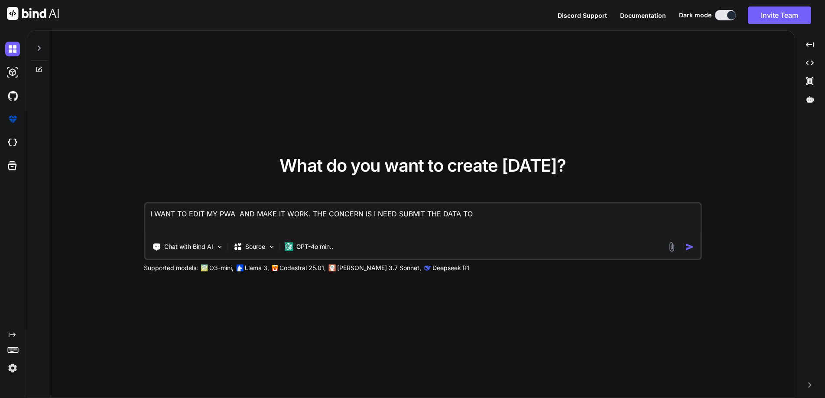
type textarea "I WANT TO EDIT MY PWA AND MAKE IT WORK. THE CONCERN IS I NEED SUBMIT THE DATA TO"
type textarea "x"
type textarea "I WANT TO EDIT MY PWA AND MAKE IT WORK. THE CONCERN IS I NEED SUBMIT THE DATA T…"
type textarea "x"
type textarea "I WANT TO EDIT MY PWA AND MAKE IT WORK. THE CONCERN IS I NEED SUBMIT THE DATA T…"
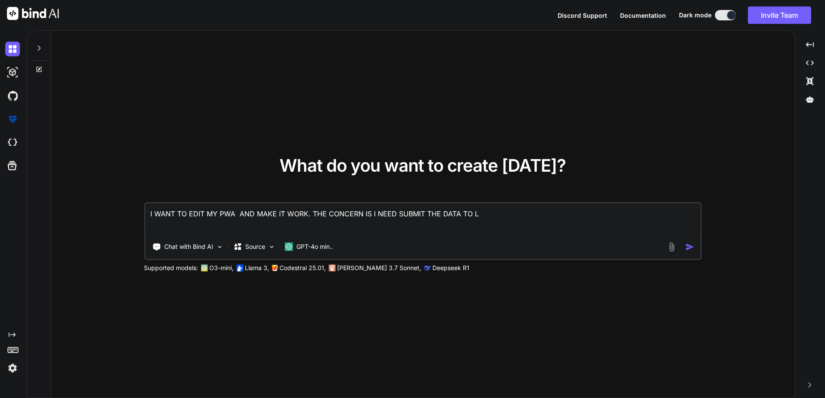
type textarea "x"
type textarea "I WANT TO EDIT MY PWA AND MAKE IT WORK. THE CONCERN IS I NEED SUBMIT THE DATA T…"
type textarea "x"
type textarea "I WANT TO EDIT MY PWA AND MAKE IT WORK. THE CONCERN IS I NEED SUBMIT THE DATA T…"
type textarea "x"
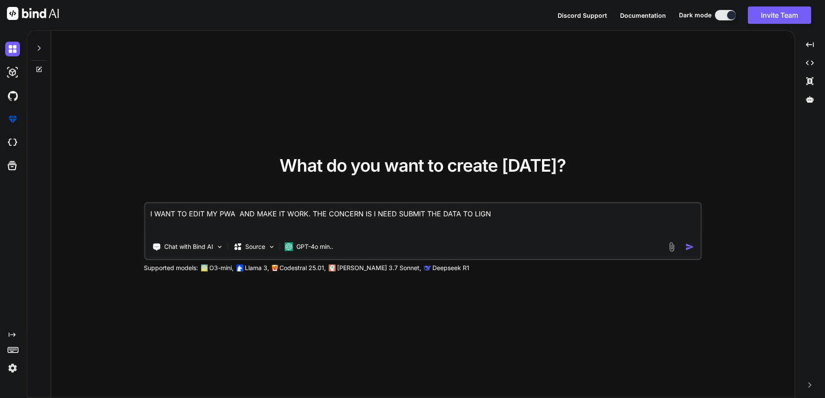
type textarea "I WANT TO EDIT MY PWA AND MAKE IT WORK. THE CONCERN IS I NEED SUBMIT THE DATA T…"
type textarea "x"
type textarea "I WANT TO EDIT MY PWA AND MAKE IT WORK. THE CONCERN IS I NEED SUBMIT THE DATA T…"
type textarea "x"
type textarea "I WANT TO EDIT MY PWA AND MAKE IT WORK. THE CONCERN IS I NEED SUBMIT THE DATA T…"
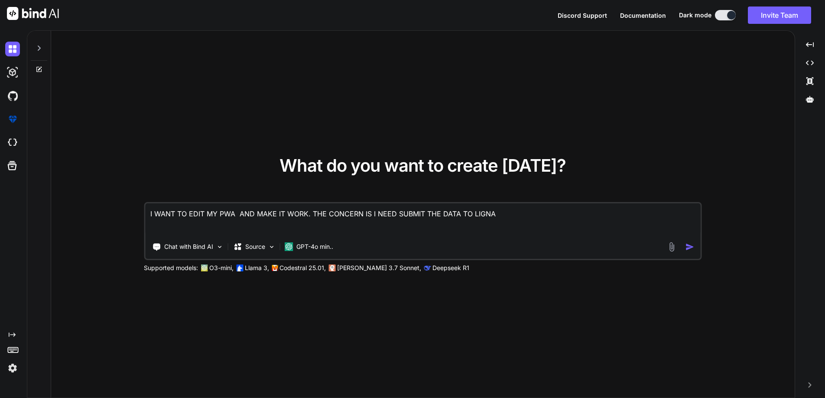
type textarea "x"
type textarea "I WANT TO EDIT MY PWA AND MAKE IT WORK. THE CONCERN IS I NEED SUBMIT THE DATA T…"
type textarea "x"
type textarea "I WANT TO EDIT MY PWA AND MAKE IT WORK. THE CONCERN IS I NEED SUBMIT THE DATA T…"
type textarea "x"
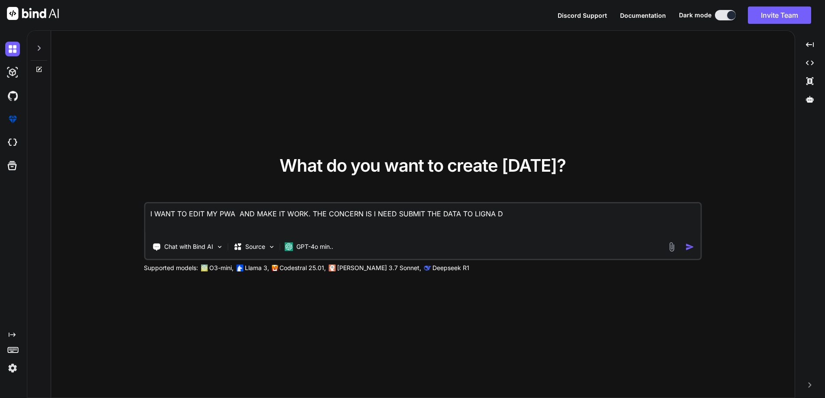
type textarea "I WANT TO EDIT MY PWA AND MAKE IT WORK. THE CONCERN IS I NEED SUBMIT THE DATA T…"
type textarea "x"
type textarea "I WANT TO EDIT MY PWA AND MAKE IT WORK. THE CONCERN IS I NEED SUBMIT THE DATA T…"
type textarea "x"
type textarea "I WANT TO EDIT MY PWA AND MAKE IT WORK. THE CONCERN IS I NEED SUBMIT THE DATA T…"
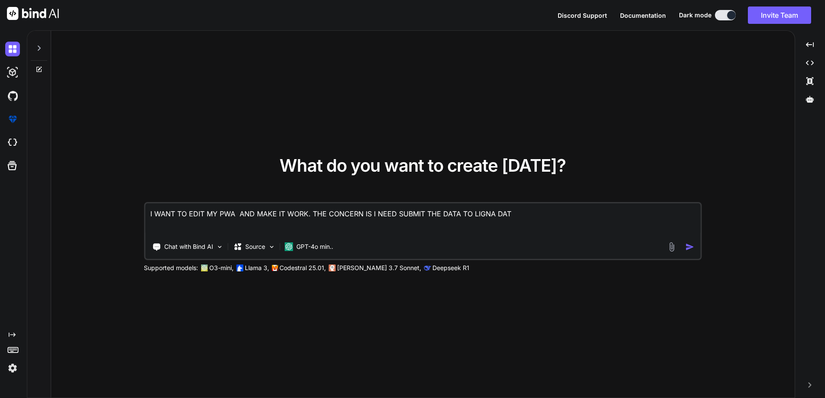
type textarea "x"
type textarea "I WANT TO EDIT MY PWA AND MAKE IT WORK. THE CONCERN IS I NEED SUBMIT THE DATA T…"
type textarea "x"
type textarea "I WANT TO EDIT MY PWA AND MAKE IT WORK. THE CONCERN IS I NEED SUBMIT THE DATA T…"
type textarea "x"
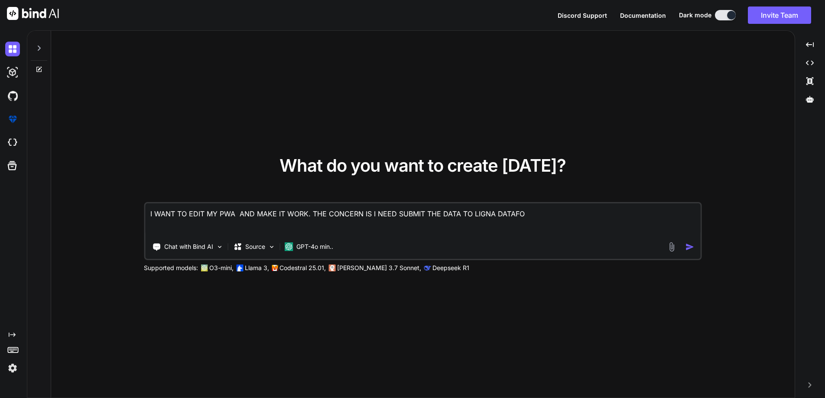
type textarea "I WANT TO EDIT MY PWA AND MAKE IT WORK. THE CONCERN IS I NEED SUBMIT THE DATA T…"
type textarea "x"
type textarea "I WANT TO EDIT MY PWA AND MAKE IT WORK. THE CONCERN IS I NEED SUBMIT THE DATA T…"
type textarea "x"
type textarea "I WANT TO EDIT MY PWA AND MAKE IT WORK. THE CONCERN IS I NEED SUBMIT THE DATA T…"
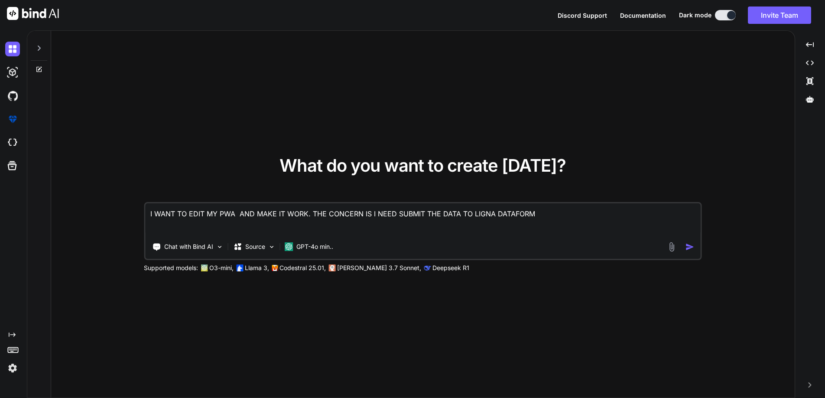
type textarea "x"
type textarea "I WANT TO EDIT MY PWA AND MAKE IT WORK. THE CONCERN IS I NEED SUBMIT THE DATA T…"
type textarea "x"
type textarea "I WANT TO EDIT MY PWA AND MAKE IT WORK. THE CONCERN IS I NEED SUBMIT THE DATA T…"
type textarea "x"
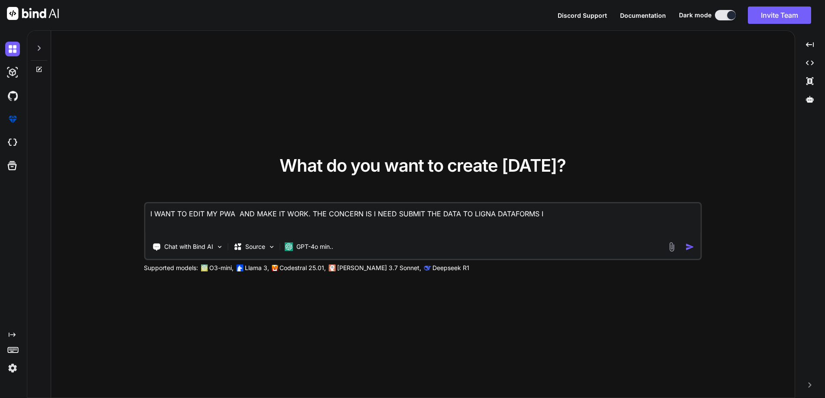
type textarea "I WANT TO EDIT MY PWA AND MAKE IT WORK. THE CONCERN IS I NEED SUBMIT THE DATA T…"
type textarea "x"
type textarea "I WANT TO EDIT MY PWA AND MAKE IT WORK. THE CONCERN IS I NEED SUBMIT THE DATA T…"
type textarea "x"
type textarea "I WANT TO EDIT MY PWA AND MAKE IT WORK. THE CONCERN IS I NEED SUBMIT THE DATA T…"
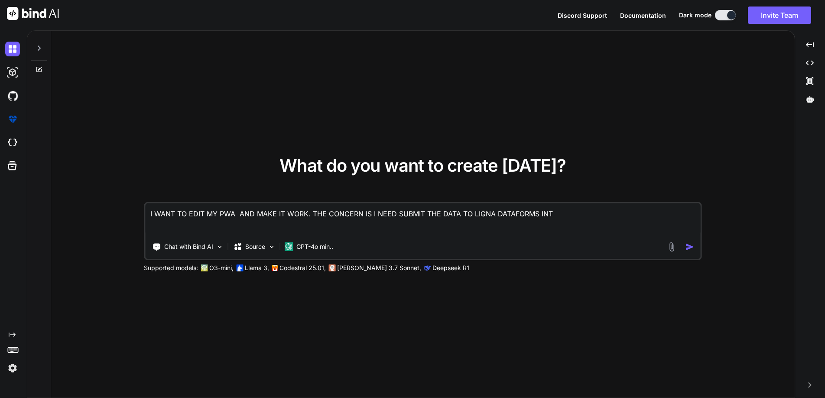
type textarea "x"
type textarea "I WANT TO EDIT MY PWA AND MAKE IT WORK. THE CONCERN IS I NEED SUBMIT THE DATA T…"
type textarea "x"
type textarea "I WANT TO EDIT MY PWA AND MAKE IT WORK. THE CONCERN IS I NEED SUBMIT THE DATA T…"
type textarea "x"
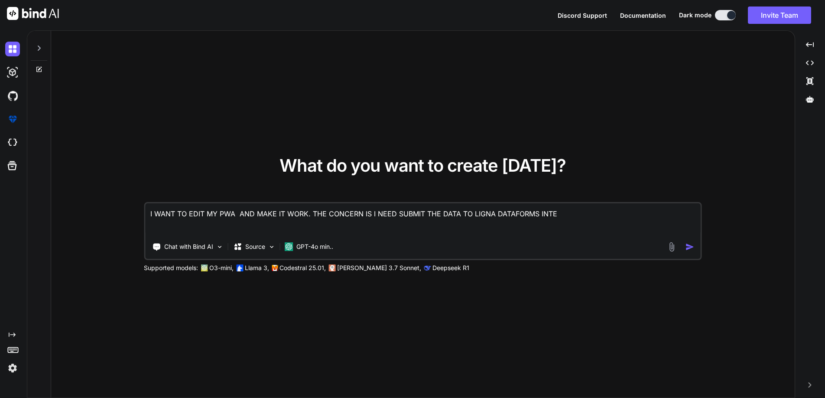
type textarea "I WANT TO EDIT MY PWA AND MAKE IT WORK. THE CONCERN IS I NEED SUBMIT THE DATA T…"
type textarea "x"
type textarea "I WANT TO EDIT MY PWA AND MAKE IT WORK. THE CONCERN IS I NEED SUBMIT THE DATA T…"
type textarea "x"
type textarea "I WANT TO EDIT MY PWA AND MAKE IT WORK. THE CONCERN IS I NEED SUBMIT THE DATA T…"
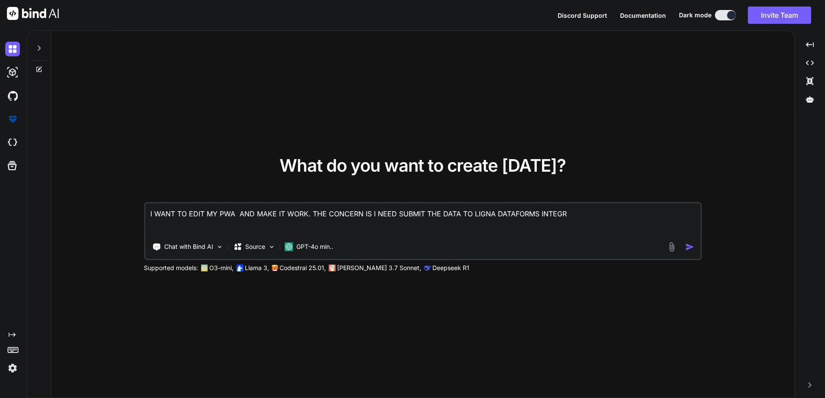
type textarea "x"
type textarea "I WANT TO EDIT MY PWA AND MAKE IT WORK. THE CONCERN IS I NEED SUBMIT THE DATA T…"
type textarea "x"
type textarea "I WANT TO EDIT MY PWA AND MAKE IT WORK. THE CONCERN IS I NEED SUBMIT THE DATA T…"
type textarea "x"
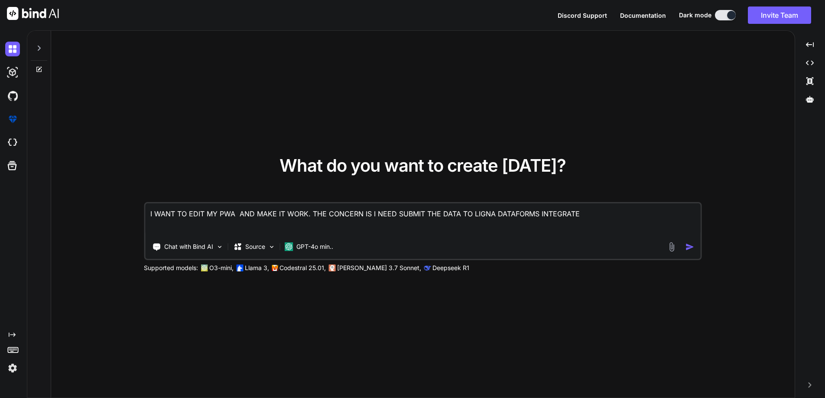
type textarea "I WANT TO EDIT MY PWA AND MAKE IT WORK. THE CONCERN IS I NEED SUBMIT THE DATA T…"
type textarea "x"
type textarea "I WANT TO EDIT MY PWA AND MAKE IT WORK. THE CONCERN IS I NEED SUBMIT THE DATA T…"
type textarea "x"
type textarea "I WANT TO EDIT MY PWA AND MAKE IT WORK. THE CONCERN IS I NEED SUBMIT THE DATA T…"
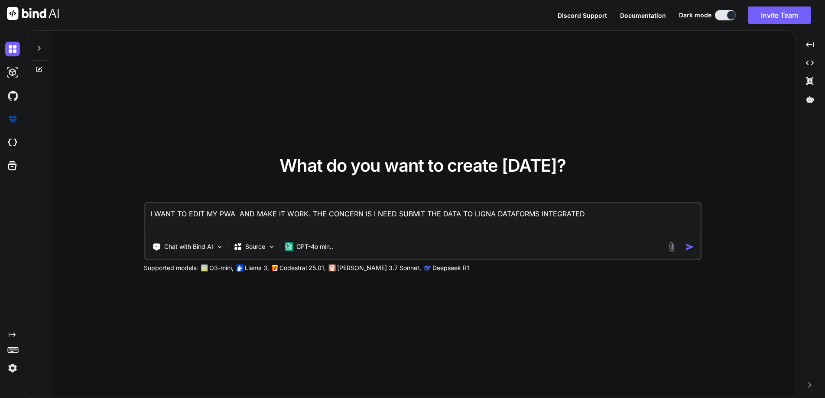
type textarea "x"
type textarea "I WANT TO EDIT MY PWA AND MAKE IT WORK. THE CONCERN IS I NEED SUBMIT THE DATA T…"
type textarea "x"
type textarea "I WANT TO EDIT MY PWA AND MAKE IT WORK. THE CONCERN IS I NEED SUBMIT THE DATA T…"
type textarea "x"
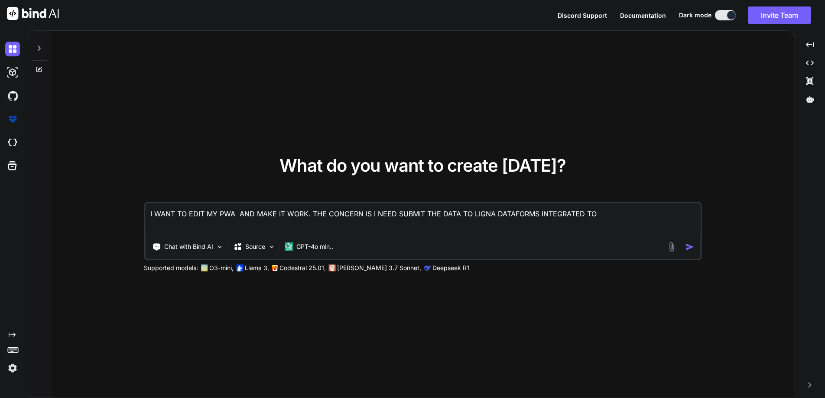
type textarea "I WANT TO EDIT MY PWA AND MAKE IT WORK. THE CONCERN IS I NEED SUBMIT THE DATA T…"
type textarea "x"
type textarea "I WANT TO EDIT MY PWA AND MAKE IT WORK. THE CONCERN IS I NEED SUBMIT THE DATA T…"
type textarea "x"
type textarea "I WANT TO EDIT MY PWA AND MAKE IT WORK. THE CONCERN IS I NEED SUBMIT THE DATA T…"
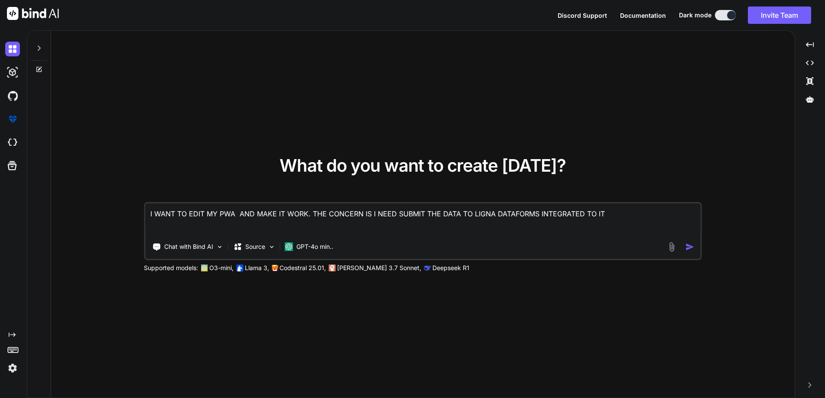
type textarea "x"
type textarea "I WANT TO EDIT MY PWA AND MAKE IT WORK. THE CONCERN IS I NEED SUBMIT THE DATA T…"
type textarea "x"
type textarea "I WANT TO EDIT MY PWA AND MAKE IT WORK. THE CONCERN IS I NEED SUBMIT THE DATA T…"
type textarea "x"
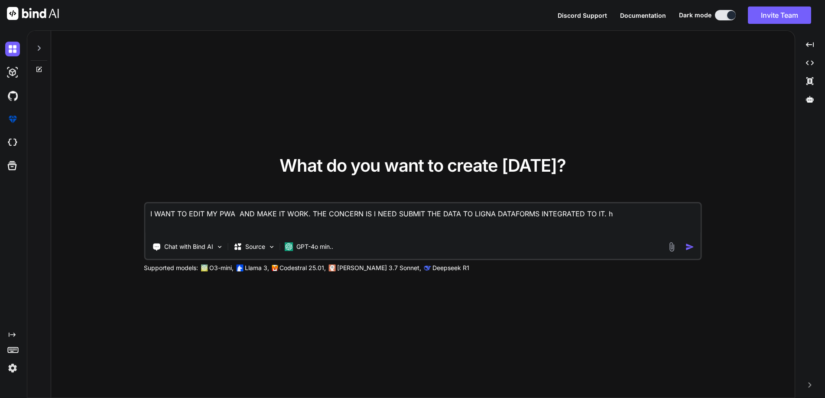
type textarea "I WANT TO EDIT MY PWA AND MAKE IT WORK. THE CONCERN IS I NEED SUBMIT THE DATA T…"
type textarea "x"
type textarea "I WANT TO EDIT MY PWA AND MAKE IT WORK. THE CONCERN IS I NEED SUBMIT THE DATA T…"
type textarea "x"
type textarea "I WANT TO EDIT MY PWA AND MAKE IT WORK. THE CONCERN IS I NEED SUBMIT THE DATA T…"
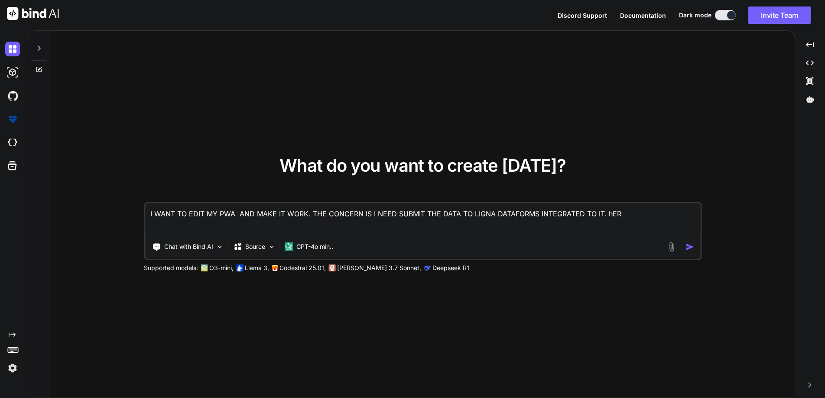
type textarea "x"
type textarea "I WANT TO EDIT MY PWA AND MAKE IT WORK. THE CONCERN IS I NEED SUBMIT THE DATA T…"
type textarea "x"
type textarea "I WANT TO EDIT MY PWA AND MAKE IT WORK. THE CONCERN IS I NEED SUBMIT THE DATA T…"
type textarea "x"
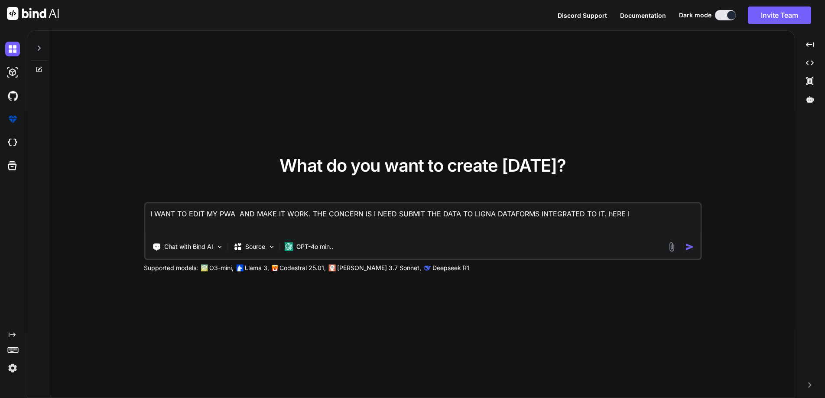
type textarea "I WANT TO EDIT MY PWA AND MAKE IT WORK. THE CONCERN IS I NEED SUBMIT THE DATA T…"
type textarea "x"
type textarea "I WANT TO EDIT MY PWA AND MAKE IT WORK. THE CONCERN IS I NEED SUBMIT THE DATA T…"
type textarea "x"
type textarea "I WANT TO EDIT MY PWA AND MAKE IT WORK. THE CONCERN IS I NEED SUBMIT THE DATA T…"
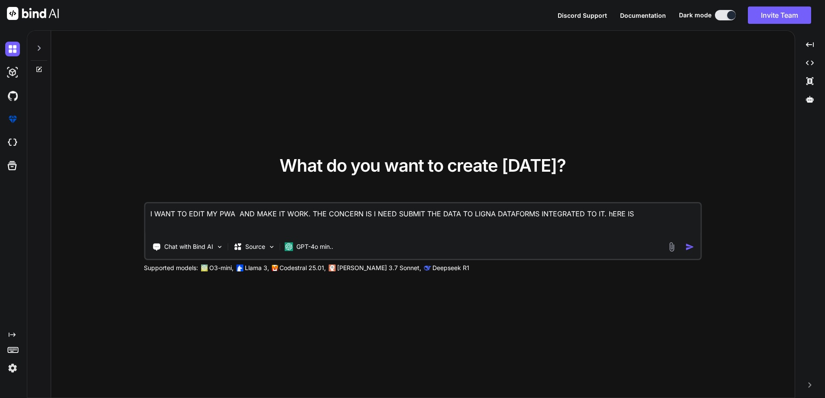
type textarea "x"
type textarea "I WANT TO EDIT MY PWA AND MAKE IT WORK. THE CONCERN IS I NEED SUBMIT THE DATA T…"
type textarea "x"
type textarea "I WANT TO EDIT MY PWA AND MAKE IT WORK. THE CONCERN IS I NEED SUBMIT THE DATA T…"
type textarea "x"
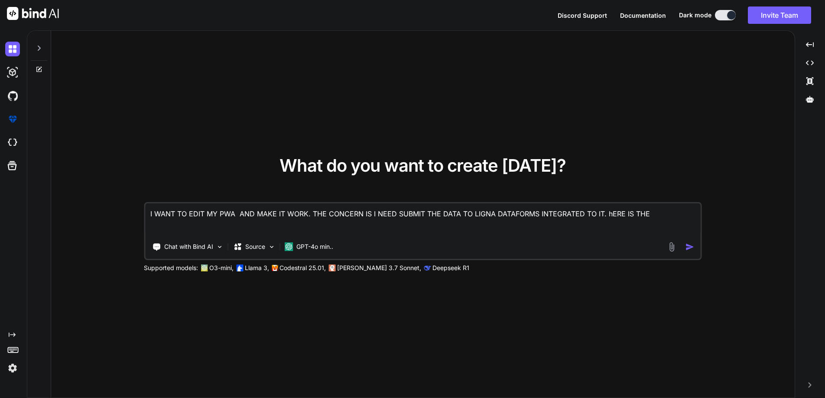
type textarea "I WANT TO EDIT MY PWA AND MAKE IT WORK. THE CONCERN IS I NEED SUBMIT THE DATA T…"
type textarea "x"
type textarea "I WANT TO EDIT MY PWA AND MAKE IT WORK. THE CONCERN IS I NEED SUBMIT THE DATA T…"
type textarea "x"
type textarea "I WANT TO EDIT MY PWA AND MAKE IT WORK. THE CONCERN IS I NEED SUBMIT THE DATA T…"
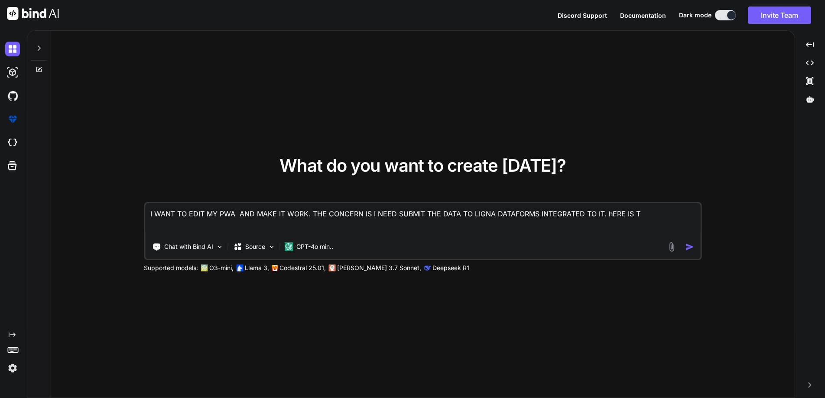
type textarea "x"
type textarea "I WANT TO EDIT MY PWA AND MAKE IT WORK. THE CONCERN IS I NEED SUBMIT THE DATA T…"
type textarea "x"
type textarea "I WANT TO EDIT MY PWA AND MAKE IT WORK. THE CONCERN IS I NEED SUBMIT THE DATA T…"
type textarea "x"
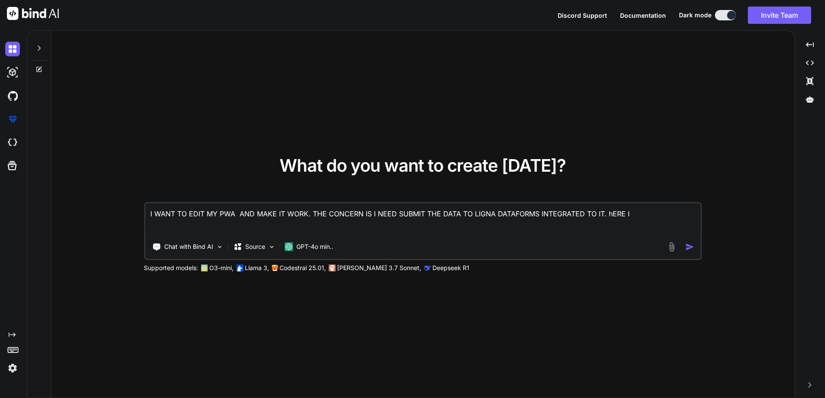
type textarea "I WANT TO EDIT MY PWA AND MAKE IT WORK. THE CONCERN IS I NEED SUBMIT THE DATA T…"
type textarea "x"
type textarea "I WANT TO EDIT MY PWA AND MAKE IT WORK. THE CONCERN IS I NEED SUBMIT THE DATA T…"
type textarea "x"
type textarea "I WANT TO EDIT MY PWA AND MAKE IT WORK. THE CONCERN IS I NEED SUBMIT THE DATA T…"
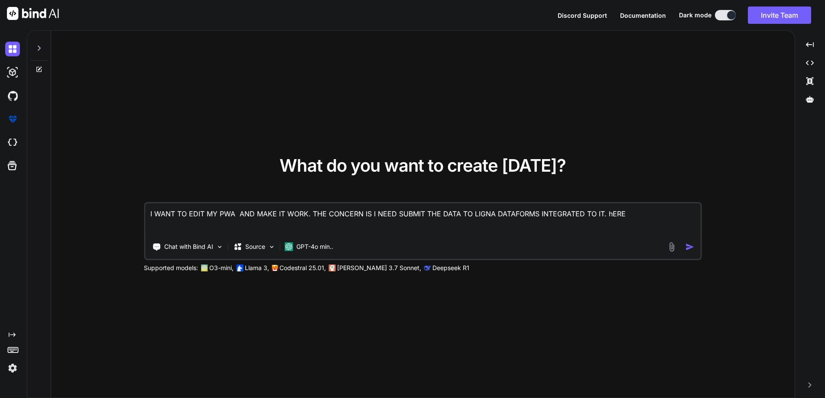
type textarea "x"
type textarea "I WANT TO EDIT MY PWA AND MAKE IT WORK. THE CONCERN IS I NEED SUBMIT THE DATA T…"
type textarea "x"
type textarea "I WANT TO EDIT MY PWA AND MAKE IT WORK. THE CONCERN IS I NEED SUBMIT THE DATA T…"
type textarea "x"
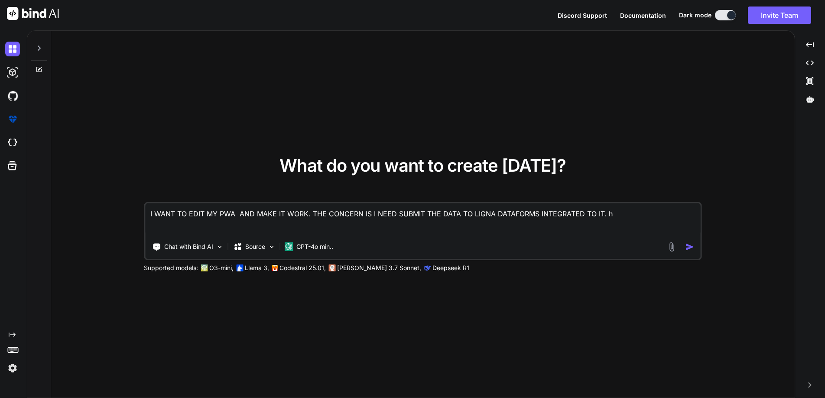
type textarea "I WANT TO EDIT MY PWA AND MAKE IT WORK. THE CONCERN IS I NEED SUBMIT THE DATA T…"
type textarea "x"
type textarea "I WANT TO EDIT MY PWA AND MAKE IT WORK. THE CONCERN IS I NEED SUBMIT THE DATA T…"
type textarea "x"
type textarea "I WANT TO EDIT MY PWA AND MAKE IT WORK. THE CONCERN IS I NEED SUBMIT THE DATA T…"
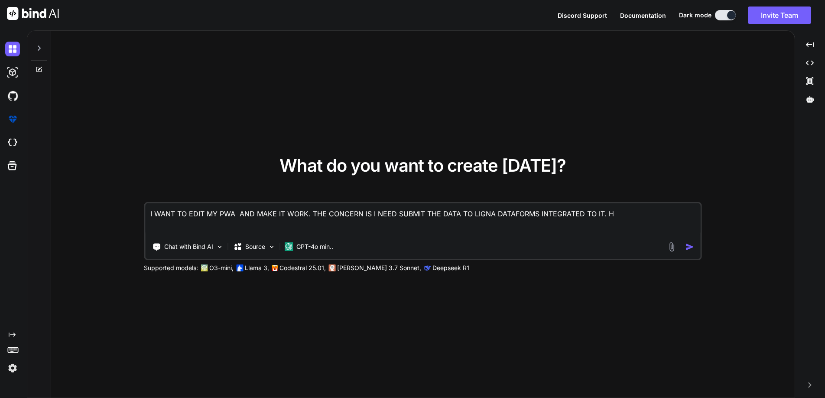
type textarea "x"
type textarea "I WANT TO EDIT MY PWA AND MAKE IT WORK. THE CONCERN IS I NEED SUBMIT THE DATA T…"
type textarea "x"
type textarea "I WANT TO EDIT MY PWA AND MAKE IT WORK. THE CONCERN IS I NEED SUBMIT THE DATA T…"
type textarea "x"
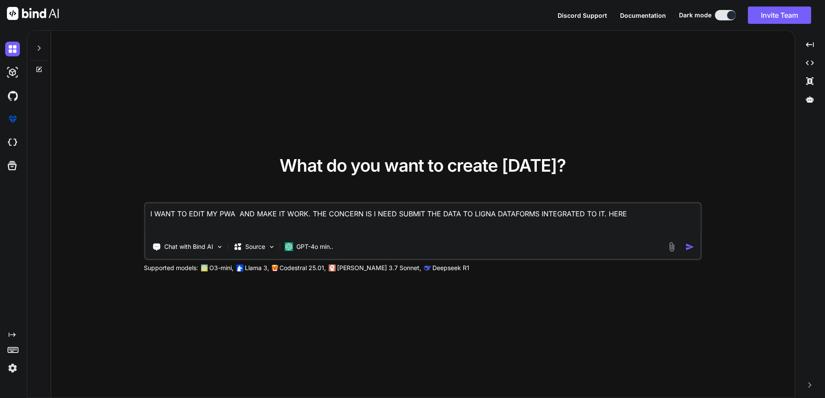
type textarea "I WANT TO EDIT MY PWA AND MAKE IT WORK. THE CONCERN IS I NEED SUBMIT THE DATA T…"
type textarea "x"
type textarea "I WANT TO EDIT MY PWA AND MAKE IT WORK. THE CONCERN IS I NEED SUBMIT THE DATA T…"
type textarea "x"
type textarea "I WANT TO EDIT MY PWA AND MAKE IT WORK. THE CONCERN IS I NEED SUBMIT THE DATA T…"
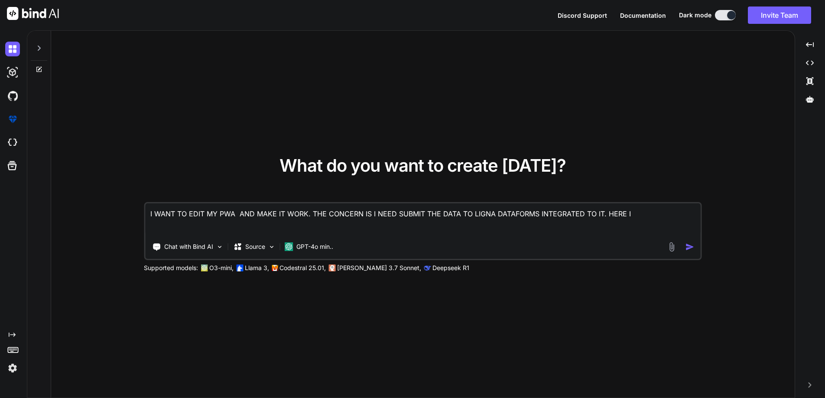
type textarea "x"
type textarea "I WANT TO EDIT MY PWA AND MAKE IT WORK. THE CONCERN IS I NEED SUBMIT THE DATA T…"
type textarea "x"
type textarea "I WANT TO EDIT MY PWA AND MAKE IT WORK. THE CONCERN IS I NEED SUBMIT THE DATA T…"
type textarea "x"
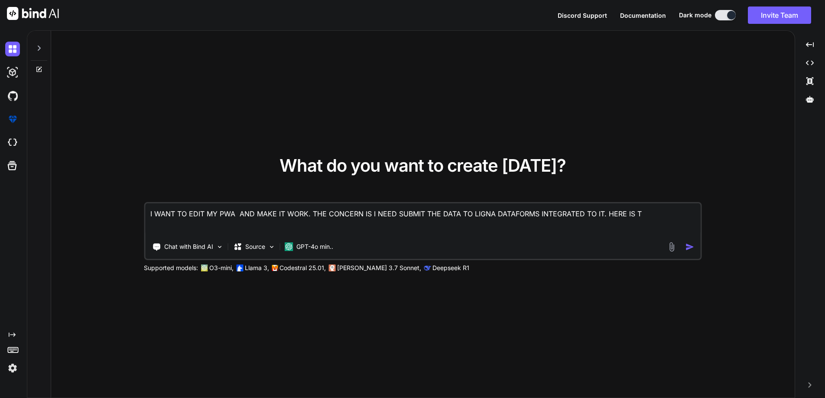
type textarea "I WANT TO EDIT MY PWA AND MAKE IT WORK. THE CONCERN IS I NEED SUBMIT THE DATA T…"
type textarea "x"
type textarea "I WANT TO EDIT MY PWA AND MAKE IT WORK. THE CONCERN IS I NEED SUBMIT THE DATA T…"
type textarea "x"
type textarea "I WANT TO EDIT MY PWA AND MAKE IT WORK. THE CONCERN IS I NEED SUBMIT THE DATA T…"
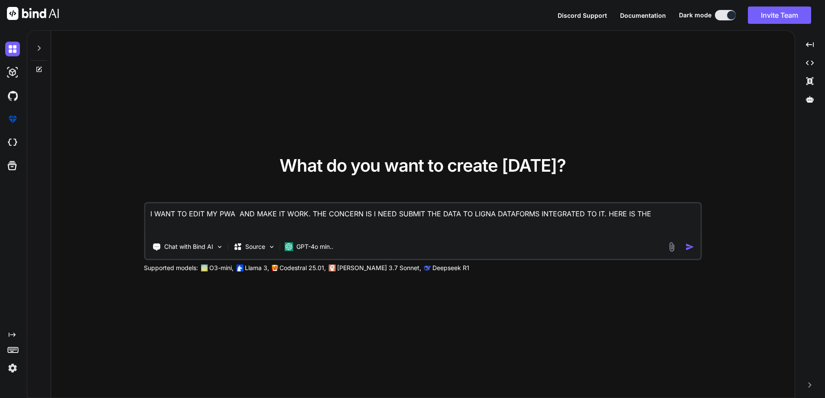
type textarea "x"
type textarea "I WANT TO EDIT MY PWA AND MAKE IT WORK. THE CONCERN IS I NEED SUBMIT THE DATA T…"
paste textarea "<!DOCTYPE html> <html lang="en"> <head> <meta charset="UTF-8"> <meta name="view…"
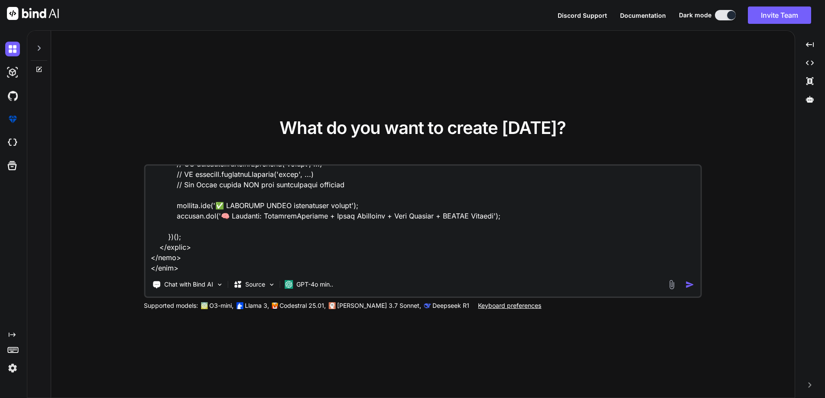
click at [690, 285] on img "button" at bounding box center [689, 284] width 9 height 9
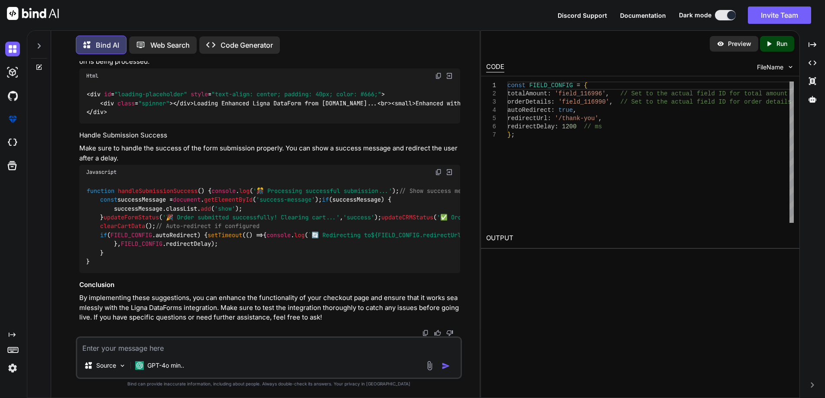
scroll to position [3035, 0]
drag, startPoint x: 80, startPoint y: 302, endPoint x: 118, endPoint y: 299, distance: 38.2
click at [118, 299] on p "By implementing these suggestions, you can enhance the functionality of your ch…" at bounding box center [269, 307] width 381 height 29
click at [164, 316] on p "By implementing these suggestions, you can enhance the functionality of your ch…" at bounding box center [269, 307] width 381 height 29
click at [192, 350] on textarea at bounding box center [269, 345] width 384 height 16
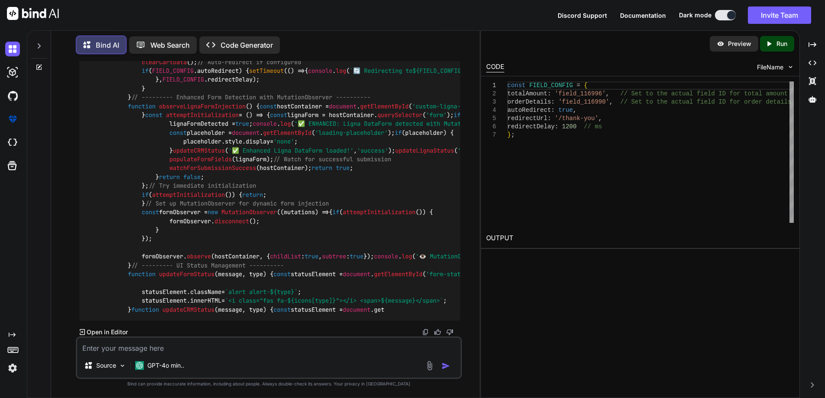
scroll to position [7342, 0]
click at [120, 333] on p "Open in Editor" at bounding box center [107, 331] width 41 height 9
click at [80, 332] on icon "Created with Pixso." at bounding box center [83, 332] width 6 height 6
click at [776, 47] on icon "Created with Pixso." at bounding box center [770, 44] width 11 height 8
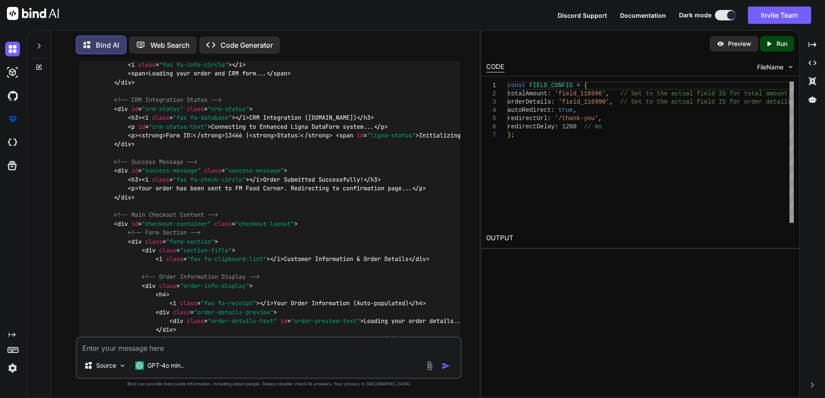
scroll to position [3340, 0]
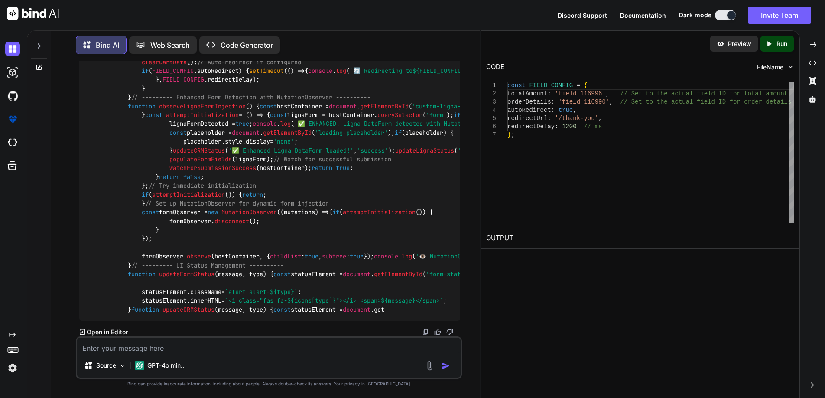
scroll to position [7342, 0]
click at [740, 46] on p "Preview" at bounding box center [739, 43] width 23 height 9
click at [774, 46] on icon "Created with Pixso." at bounding box center [770, 44] width 11 height 8
click at [117, 362] on div "Source" at bounding box center [105, 364] width 49 height 17
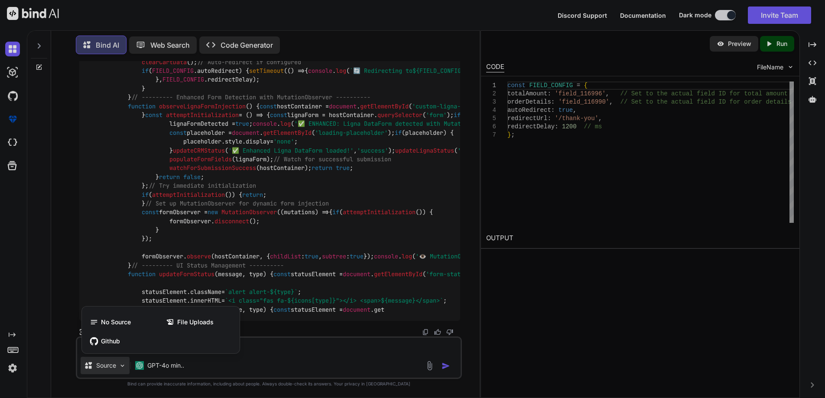
click at [329, 290] on div at bounding box center [412, 199] width 825 height 398
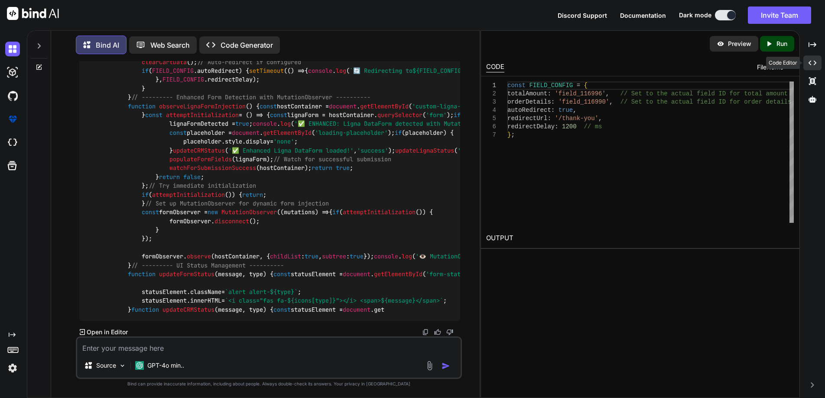
click at [812, 63] on icon "Created with Pixso." at bounding box center [812, 63] width 8 height 8
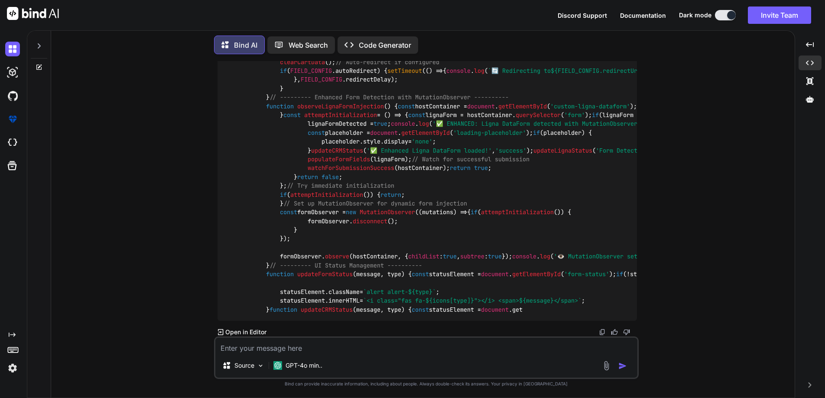
scroll to position [6565, 0]
click at [806, 47] on icon "Created with Pixso." at bounding box center [810, 45] width 8 height 8
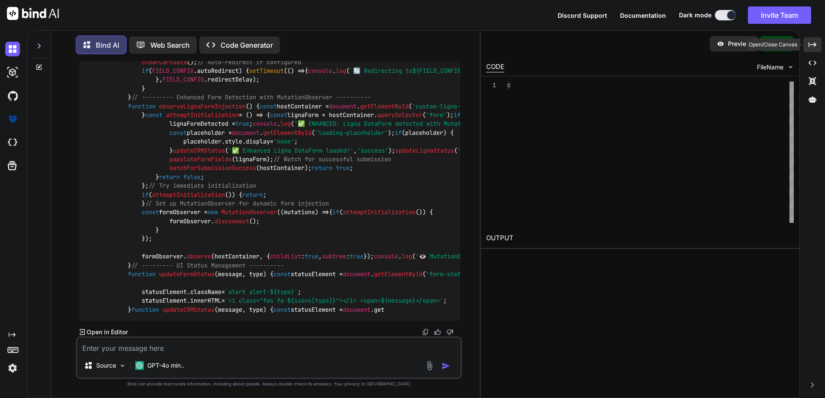
scroll to position [6770, 0]
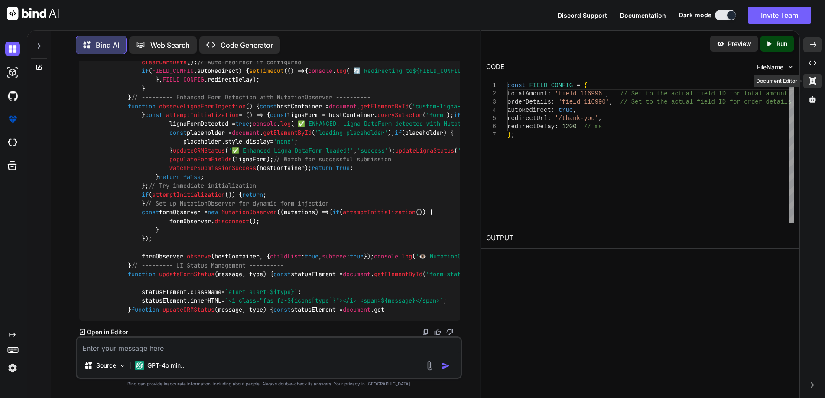
click at [810, 83] on icon at bounding box center [812, 81] width 7 height 8
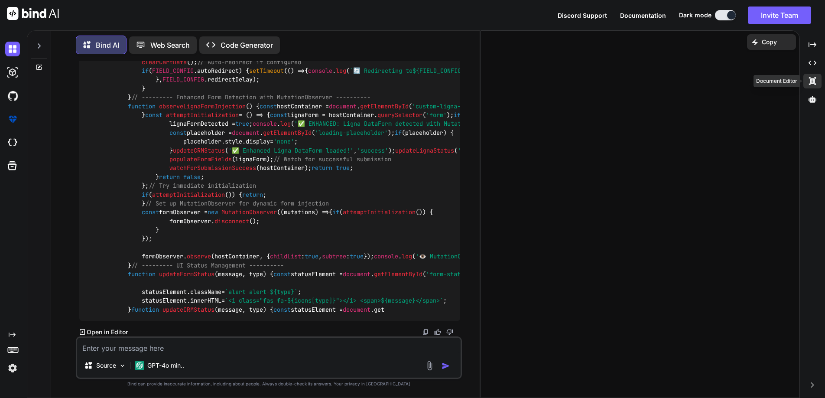
click at [810, 83] on icon at bounding box center [812, 81] width 7 height 8
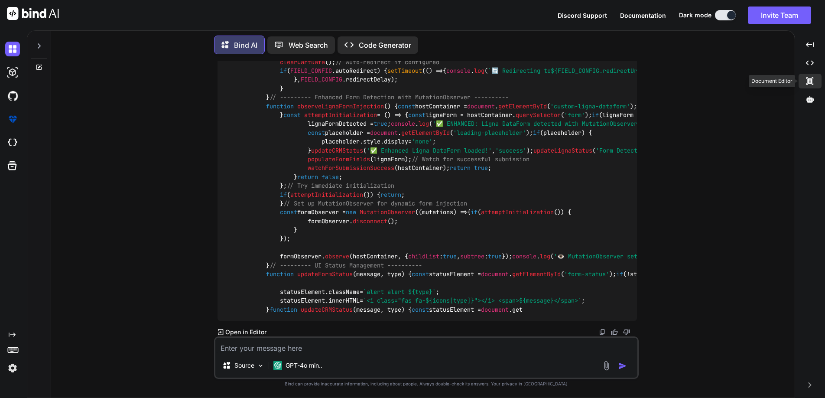
scroll to position [6565, 0]
click at [810, 83] on icon at bounding box center [809, 81] width 7 height 8
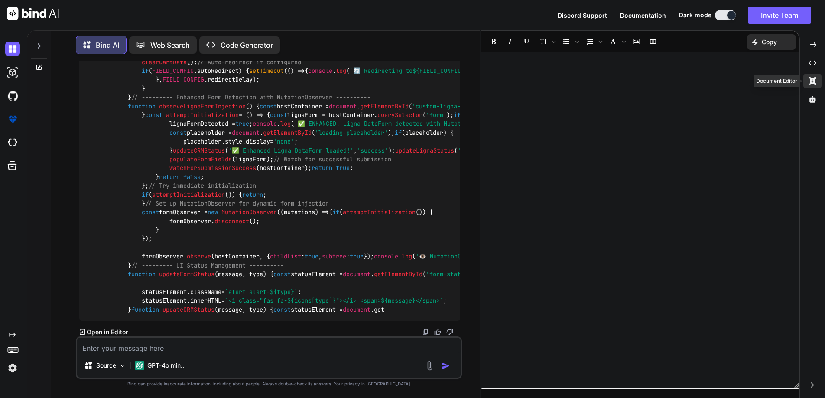
click at [810, 83] on icon at bounding box center [812, 81] width 7 height 8
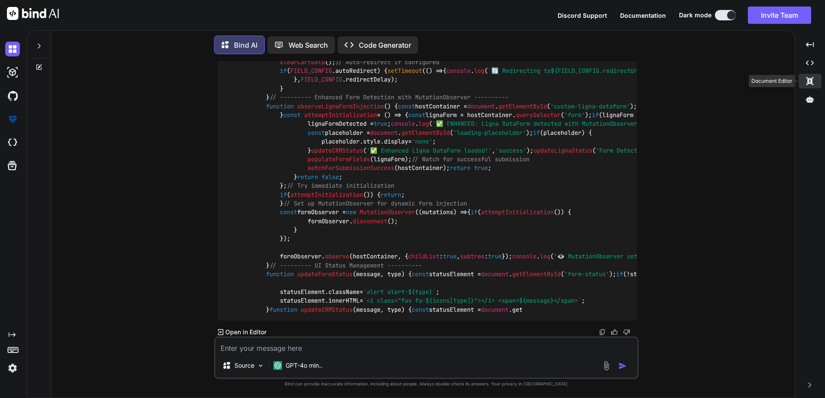
scroll to position [6565, 0]
click at [810, 83] on icon at bounding box center [809, 81] width 7 height 8
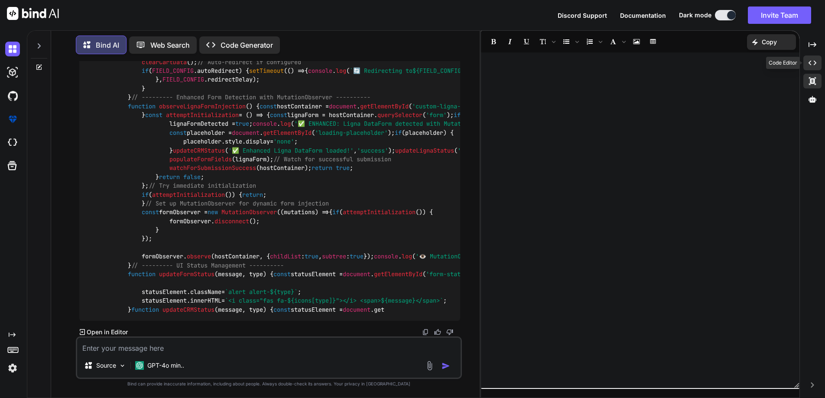
click at [814, 62] on icon at bounding box center [812, 63] width 8 height 5
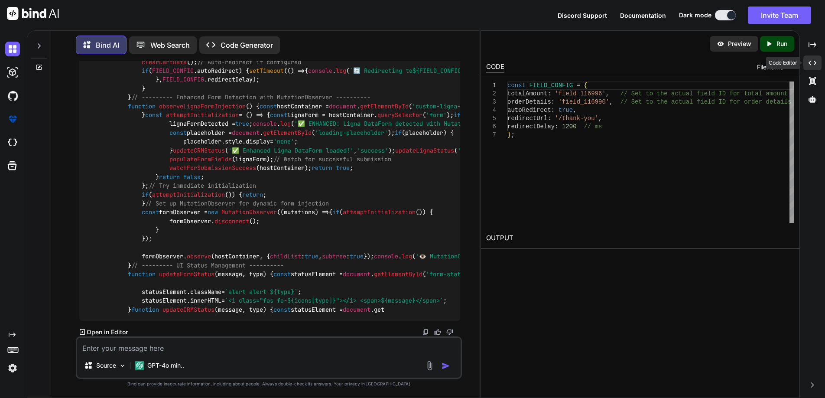
click at [811, 60] on icon "Created with Pixso." at bounding box center [812, 63] width 8 height 8
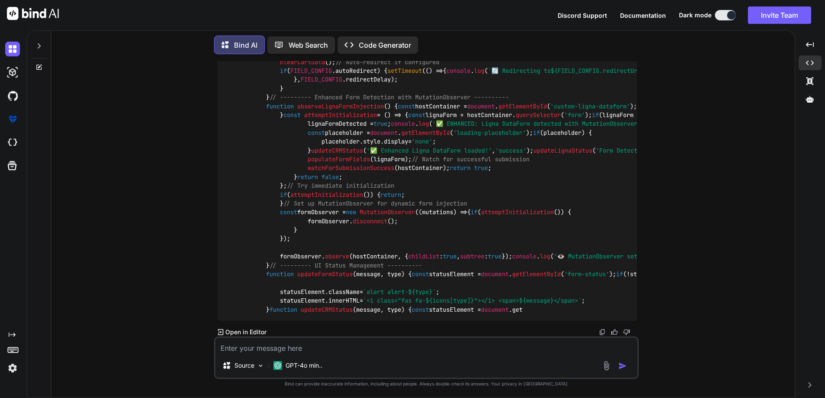
click at [402, 49] on p "Code Generator" at bounding box center [385, 45] width 52 height 10
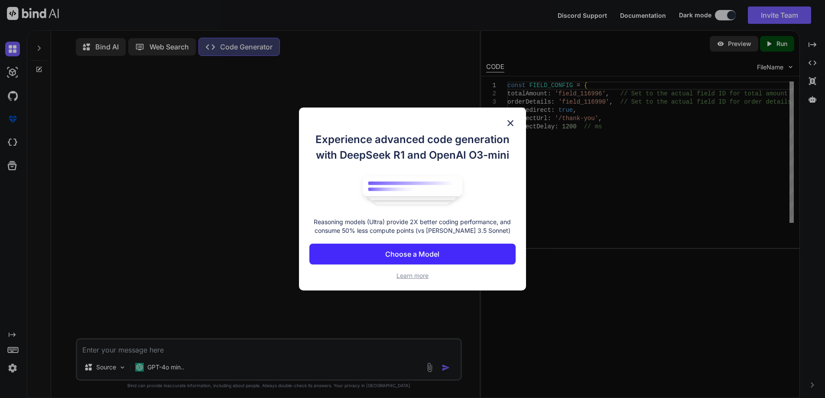
click at [509, 124] on img at bounding box center [510, 123] width 10 height 10
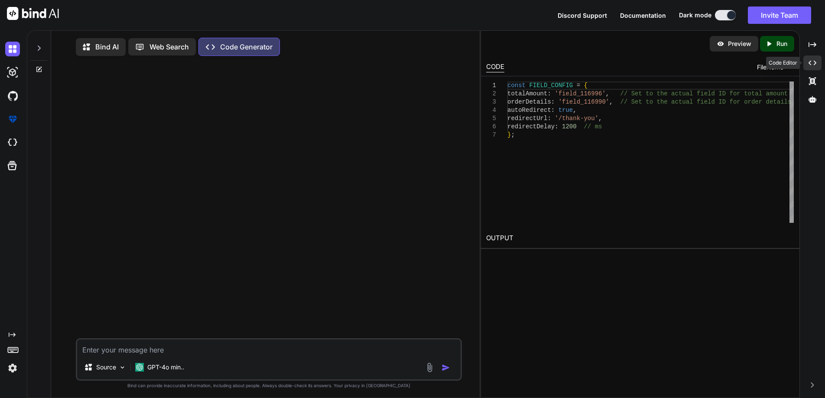
click at [816, 58] on div "Created with Pixso." at bounding box center [812, 62] width 18 height 15
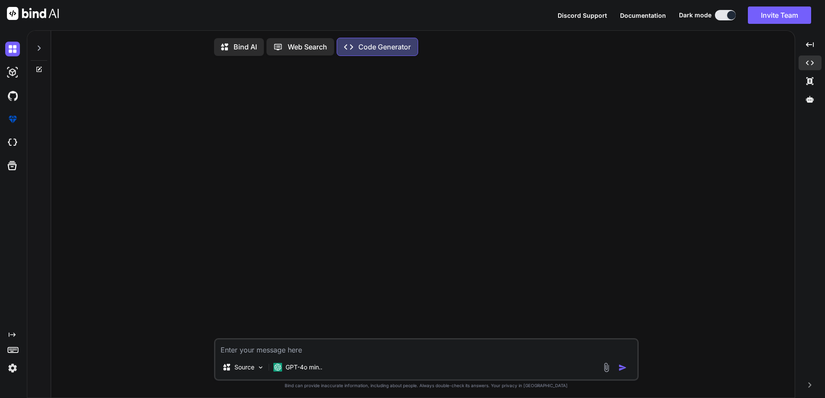
click at [229, 49] on icon at bounding box center [225, 47] width 9 height 9
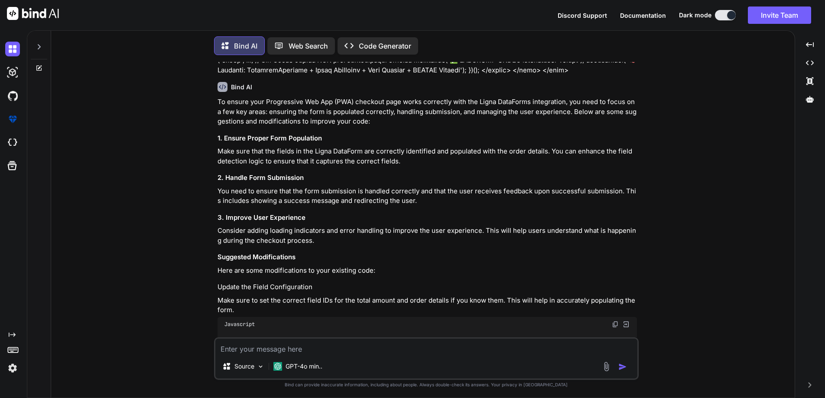
scroll to position [2, 0]
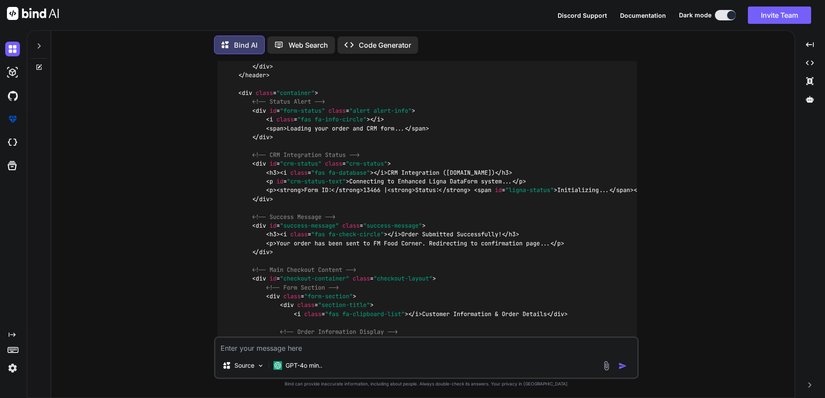
click at [245, 49] on p "Bind AI" at bounding box center [245, 45] width 23 height 10
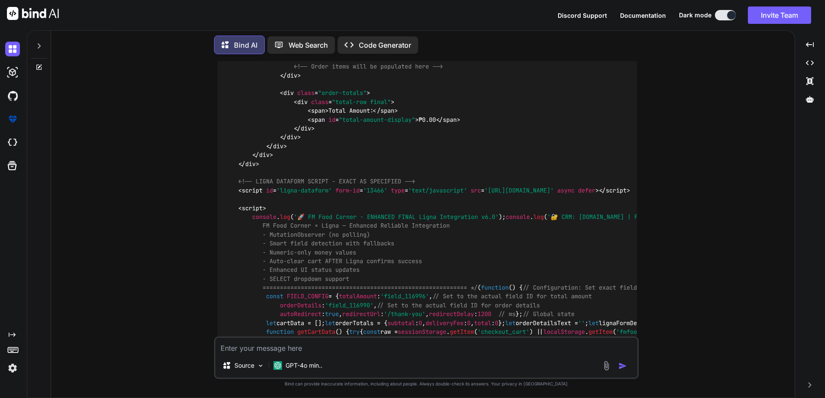
scroll to position [3842, 0]
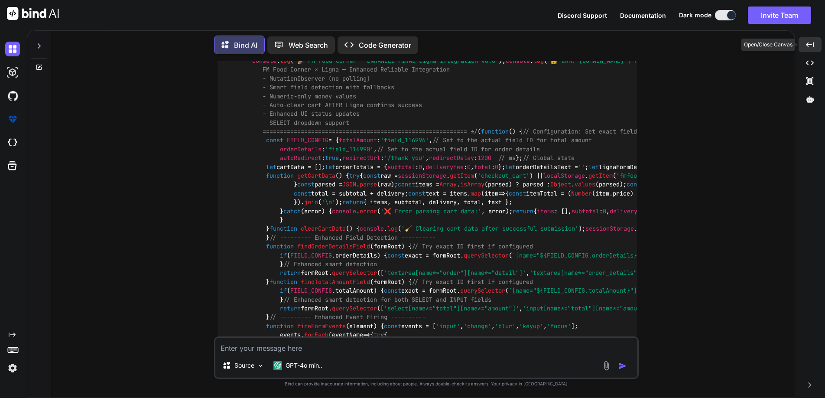
click at [806, 44] on div "Created with Pixso." at bounding box center [809, 44] width 23 height 15
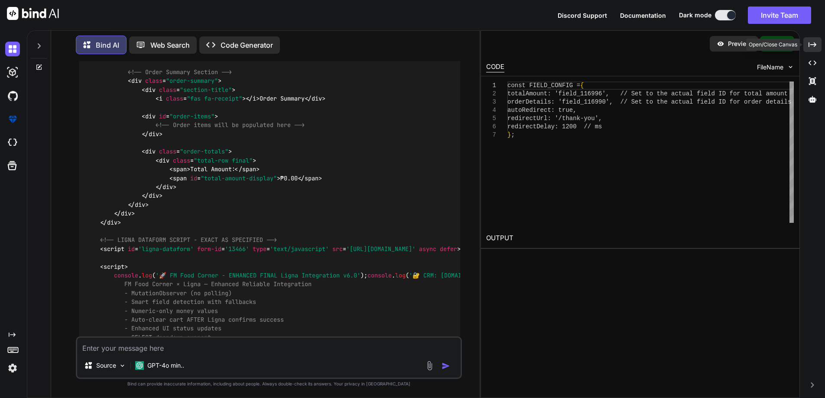
scroll to position [4047, 0]
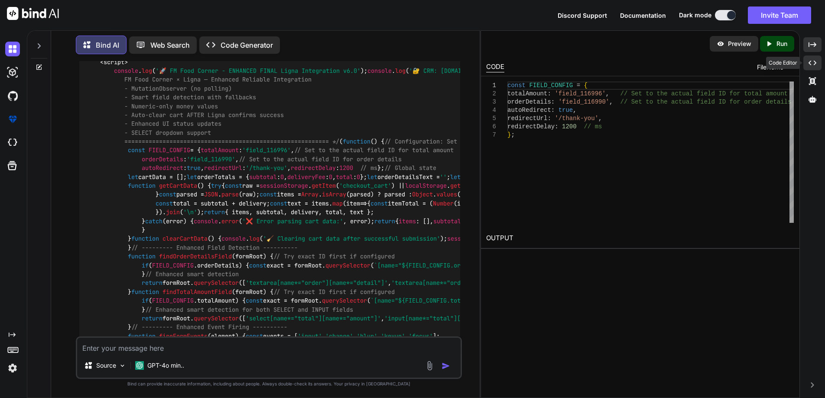
click at [813, 62] on icon "Created with Pixso." at bounding box center [812, 63] width 8 height 8
click at [812, 64] on icon "Created with Pixso." at bounding box center [812, 63] width 8 height 8
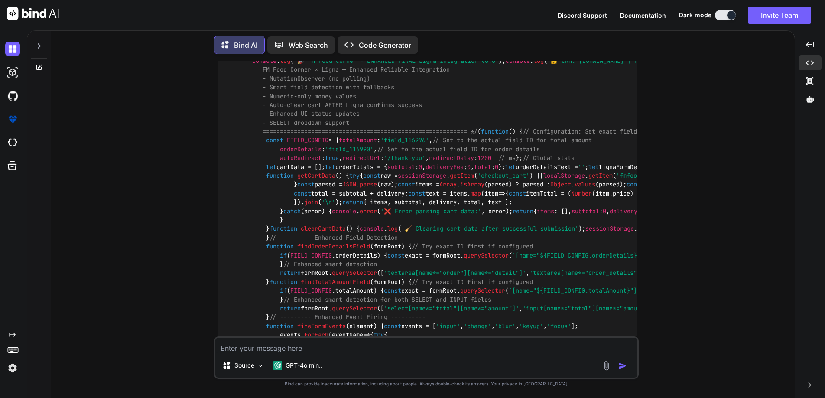
click at [485, 118] on div "<!DOCTYPE html > < html lang = "en" > < head > < meta charset = "UTF-8" > < met…" at bounding box center [426, 38] width 419 height 2063
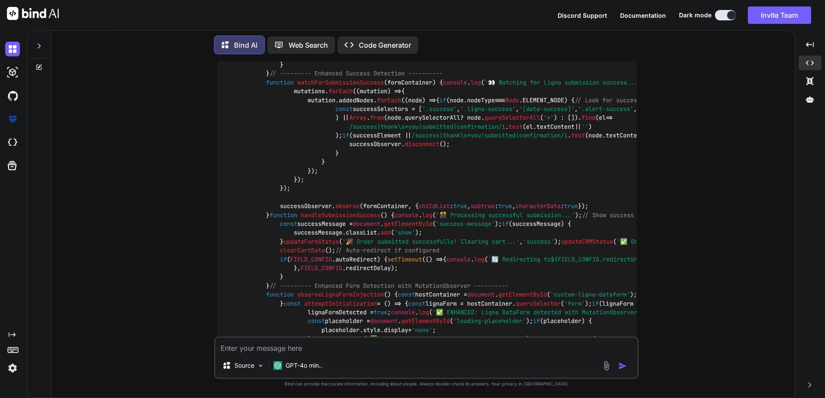
scroll to position [4466, 0]
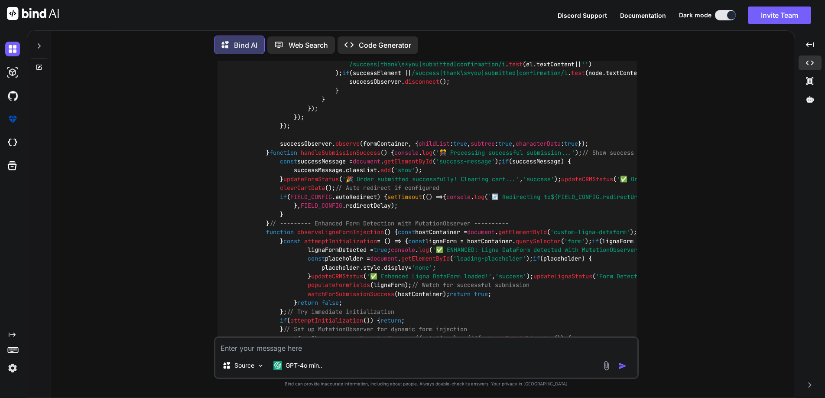
click at [811, 65] on icon "Created with Pixso." at bounding box center [810, 63] width 8 height 8
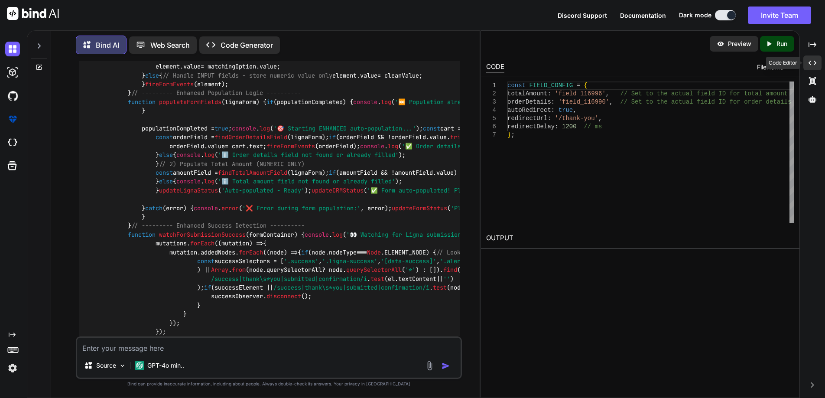
scroll to position [4671, 0]
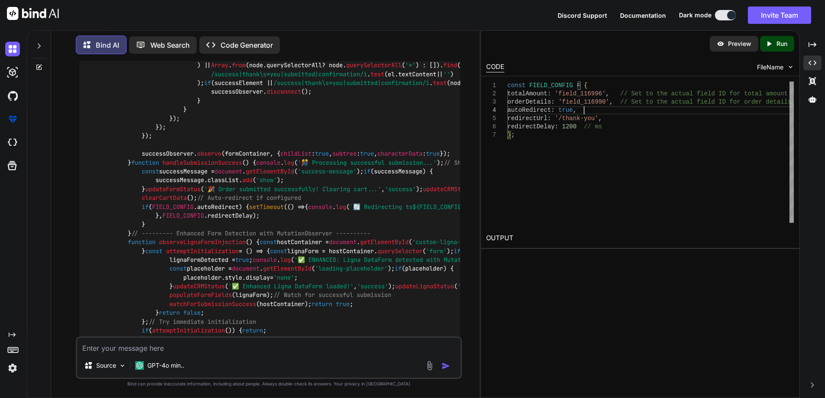
click at [642, 107] on div "const FIELD_CONFIG = { totalAmount : 'field_116996' , // Set to the actual fiel…" at bounding box center [650, 151] width 286 height 141
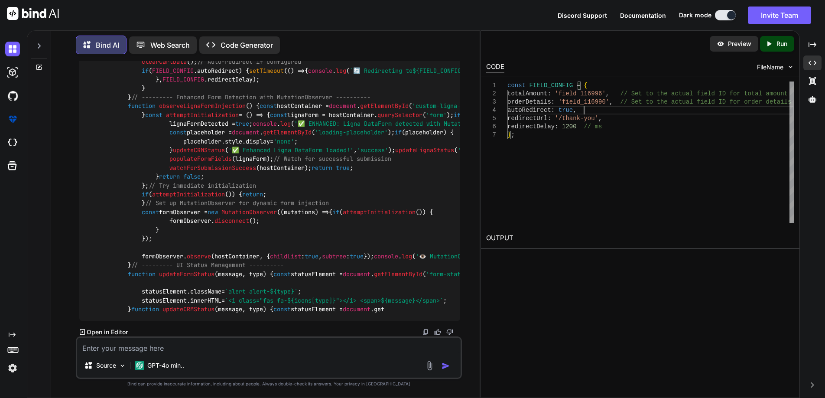
scroll to position [5606, 0]
click at [812, 79] on icon at bounding box center [812, 81] width 7 height 8
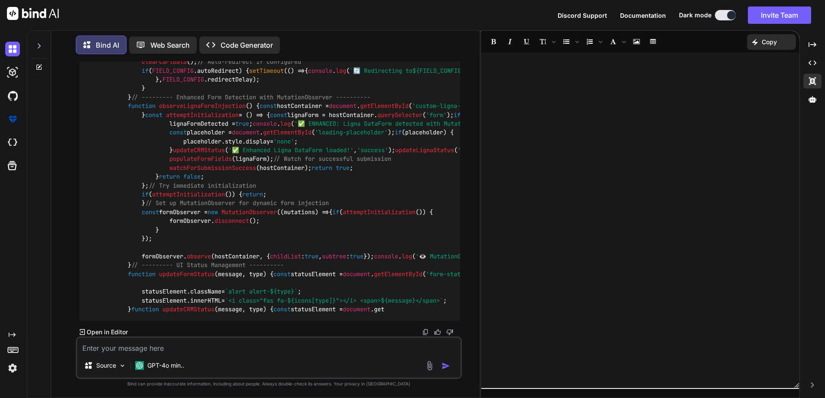
click at [670, 79] on div at bounding box center [640, 220] width 318 height 327
click at [812, 81] on icon at bounding box center [812, 81] width 7 height 8
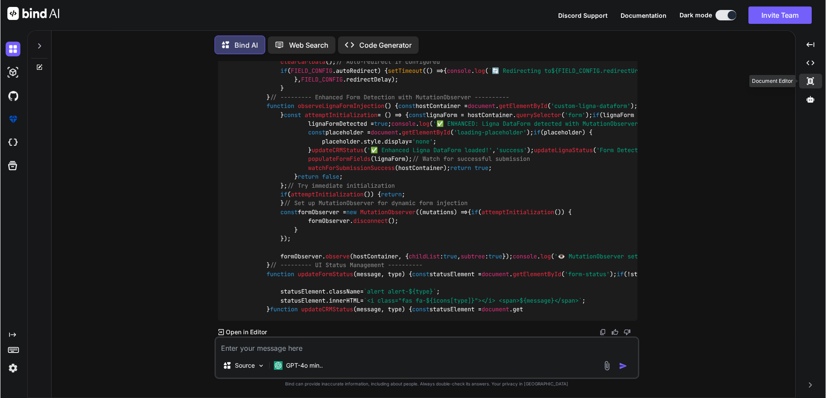
scroll to position [5402, 0]
